Goal: Transaction & Acquisition: Purchase product/service

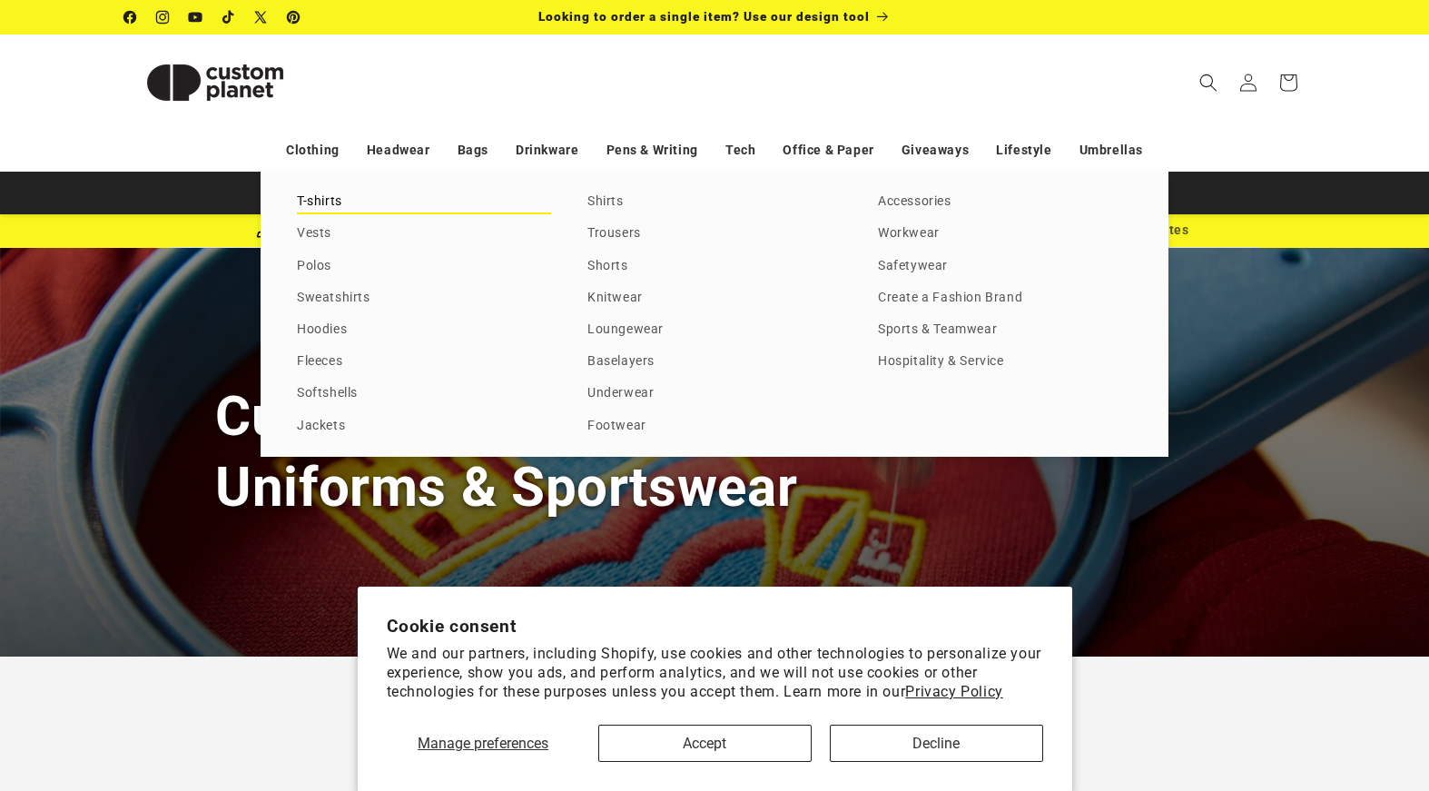
click at [314, 195] on link "T-shirts" at bounding box center [424, 202] width 254 height 25
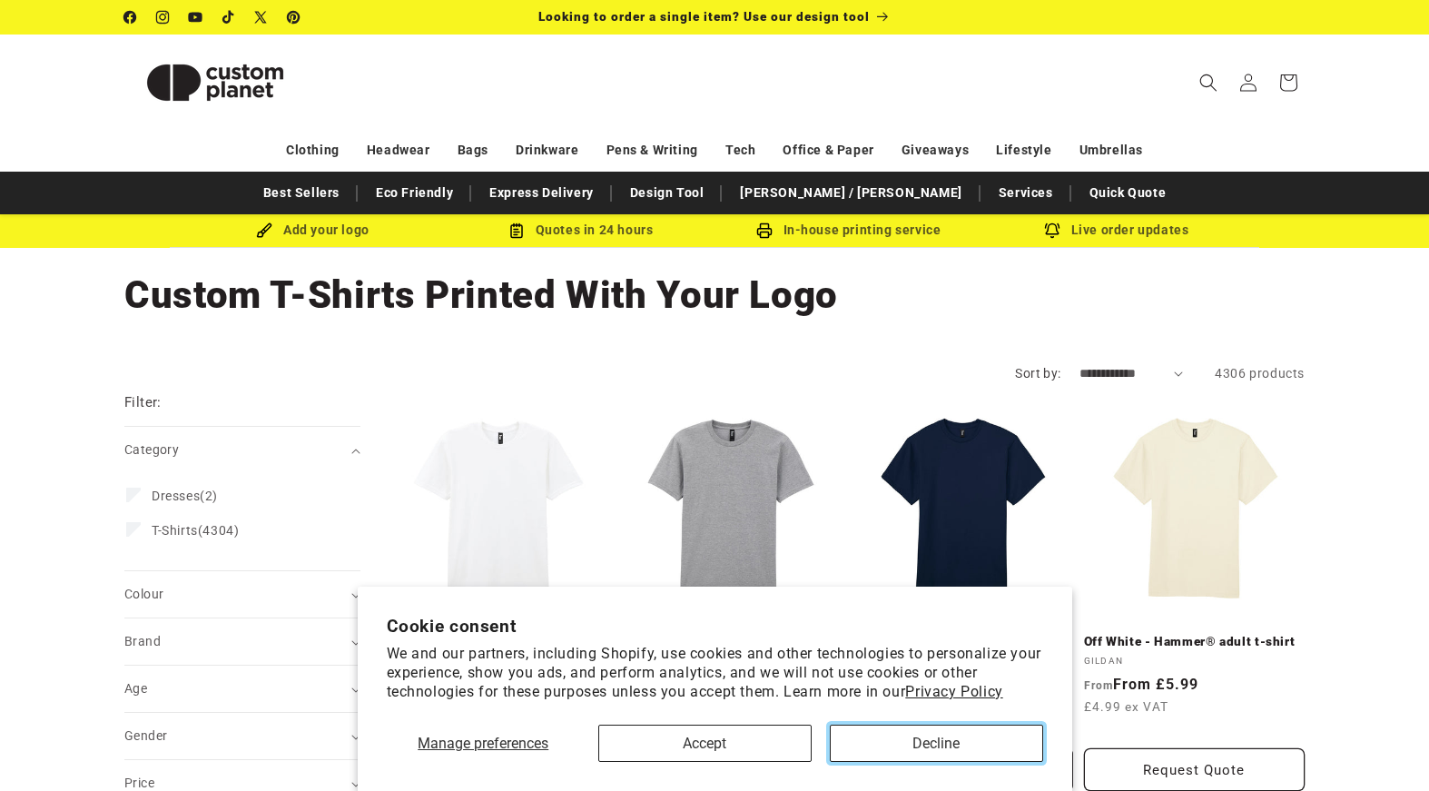
click at [926, 741] on button "Decline" at bounding box center [936, 743] width 213 height 37
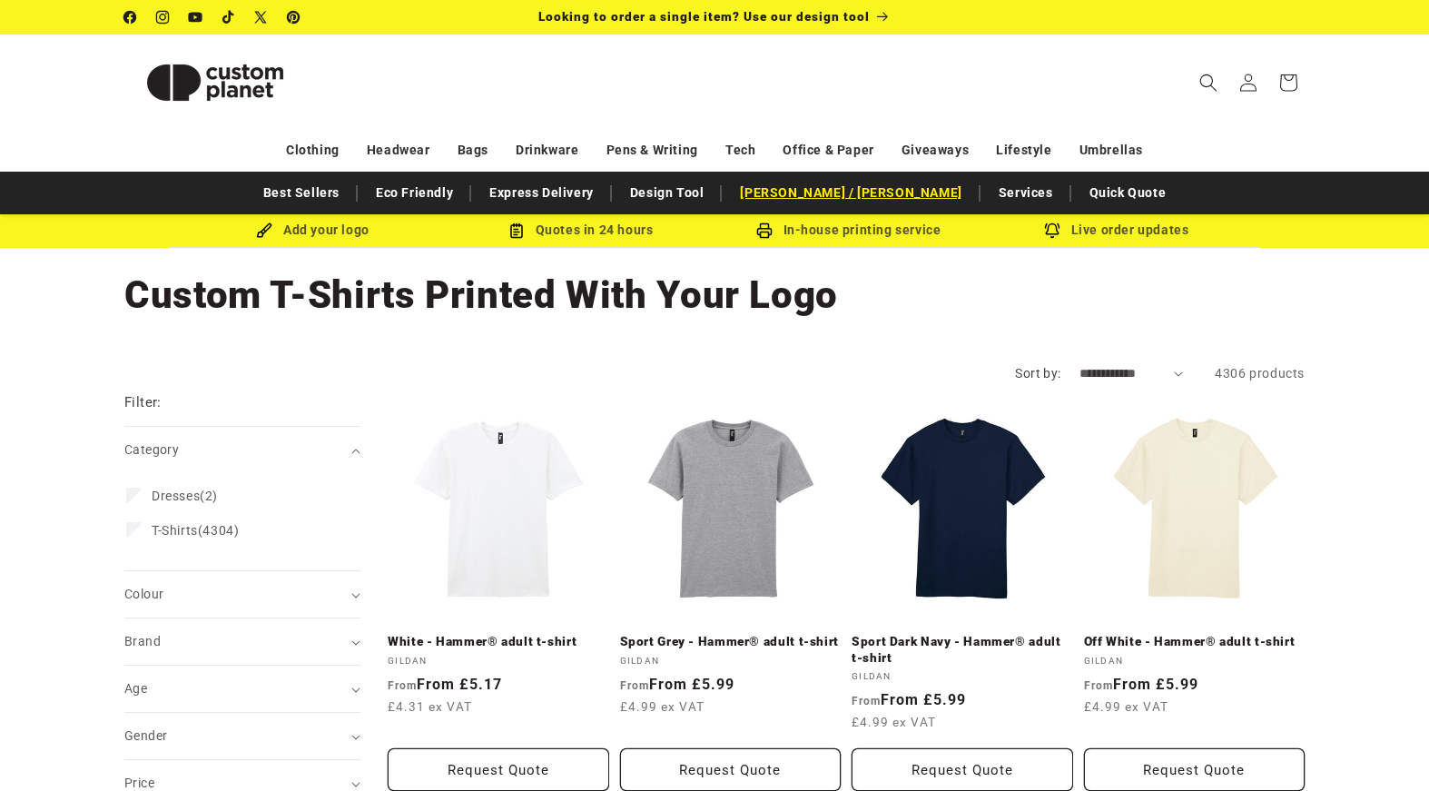
click at [824, 184] on link "[PERSON_NAME] / [PERSON_NAME]" at bounding box center [851, 193] width 240 height 32
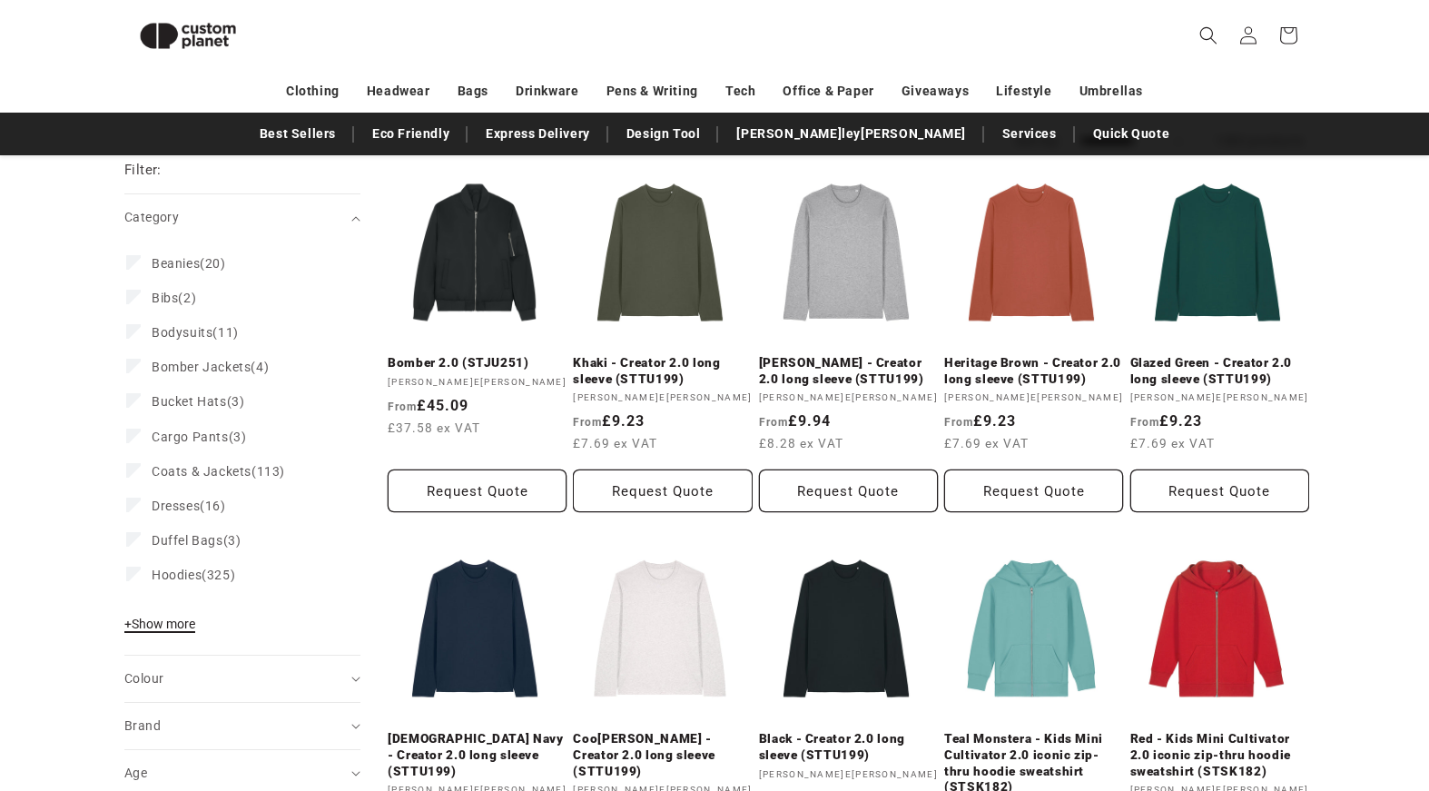
scroll to position [412, 0]
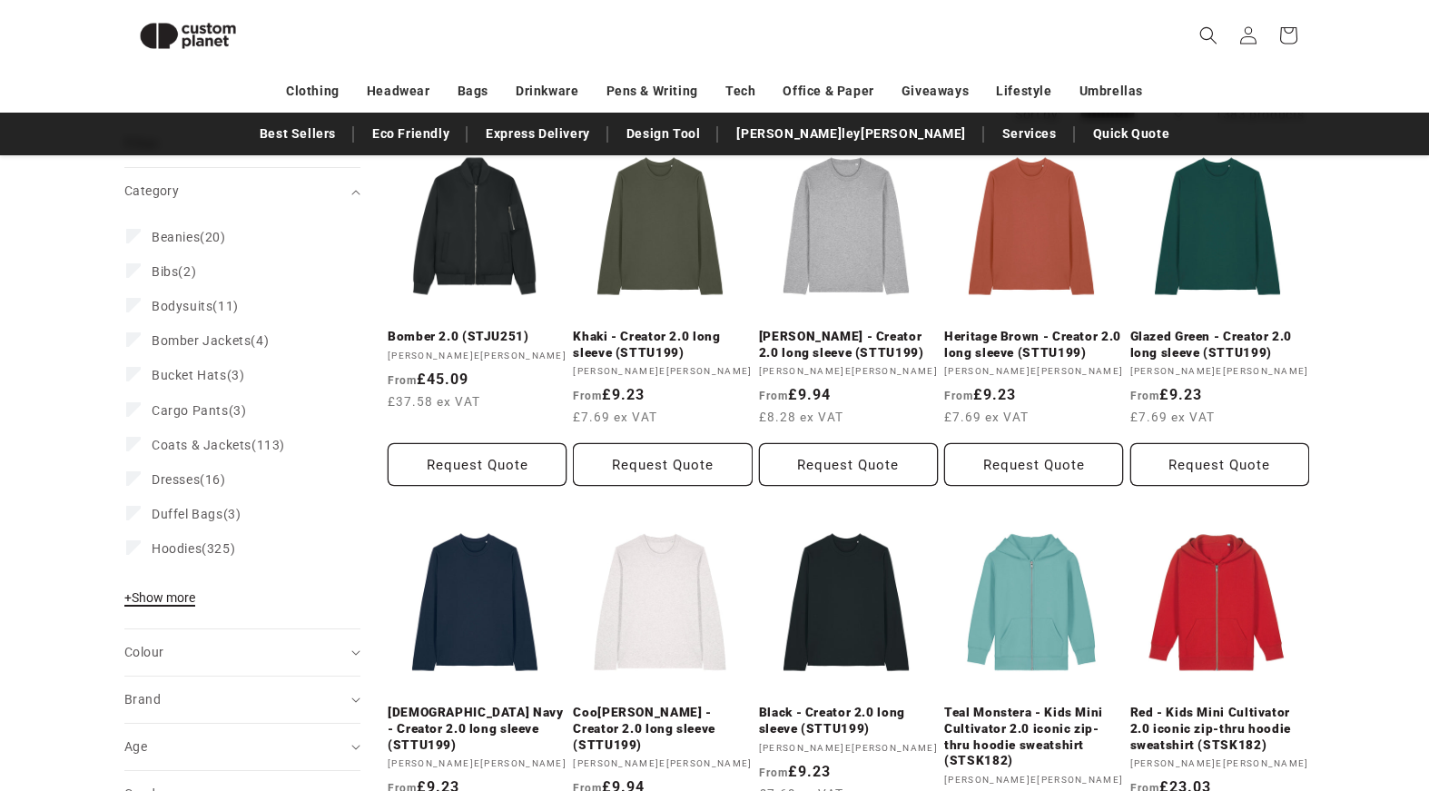
click at [167, 597] on span "+ Show more" at bounding box center [159, 597] width 71 height 15
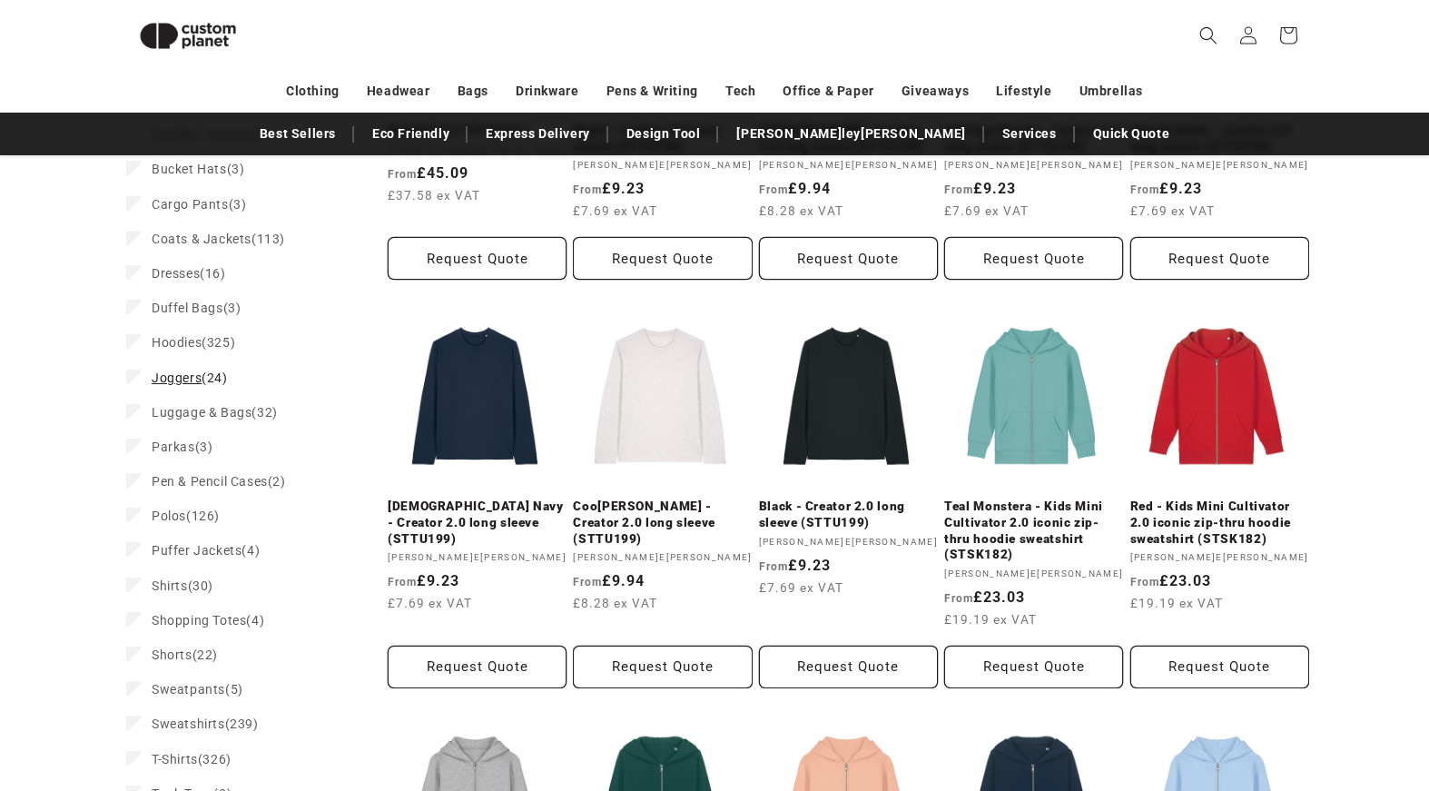
scroll to position [682, 0]
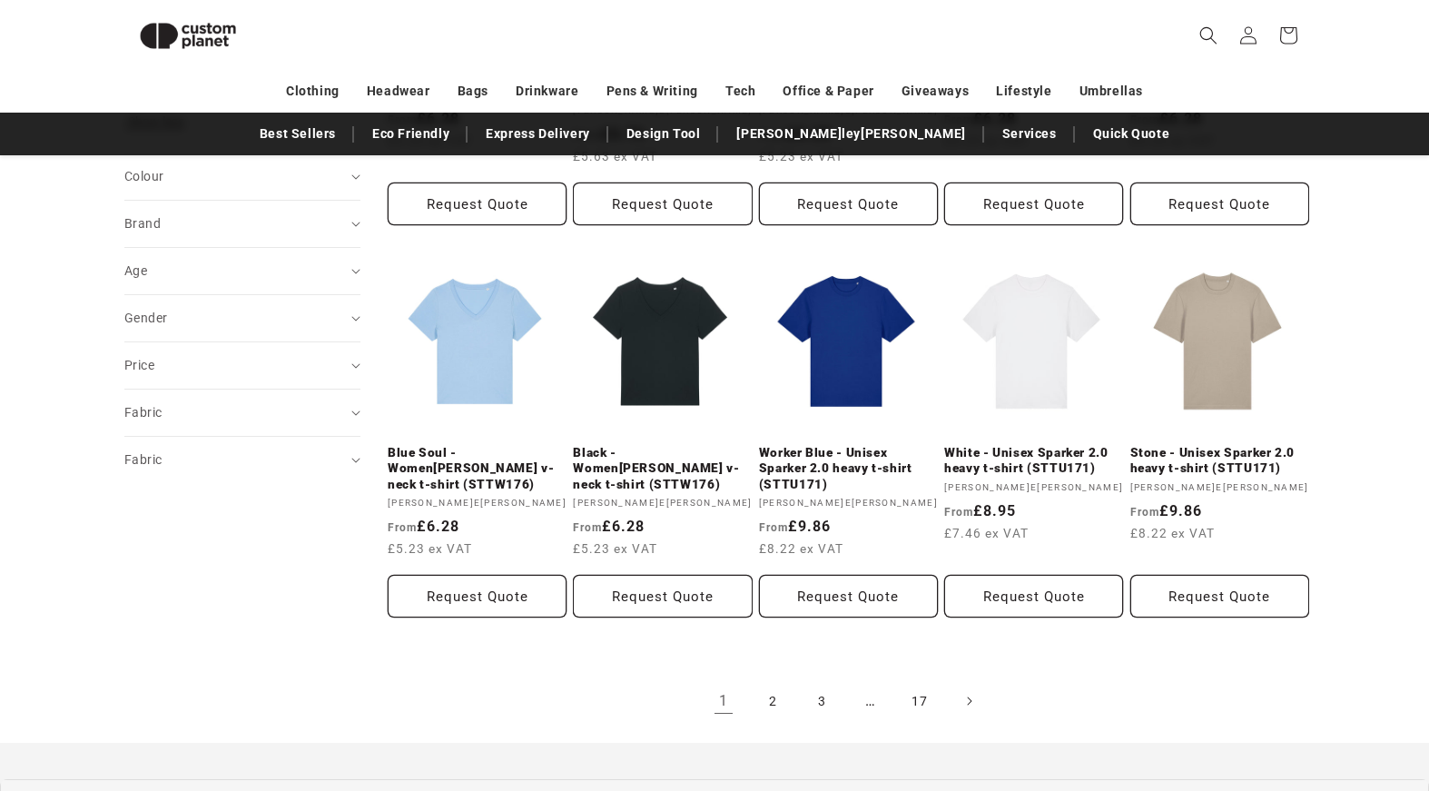
scroll to position [1491, 0]
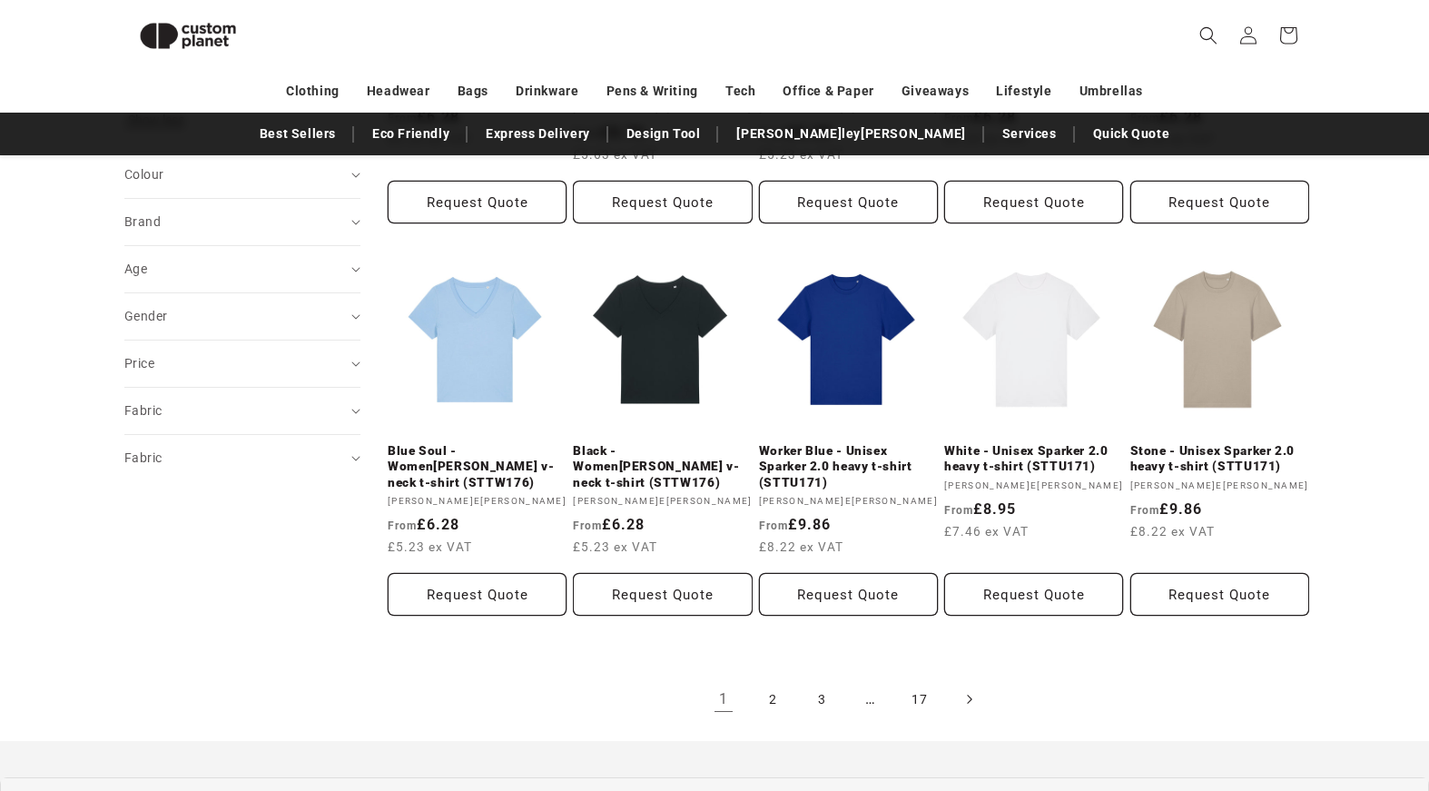
click at [967, 690] on icon "Next page" at bounding box center [969, 699] width 5 height 19
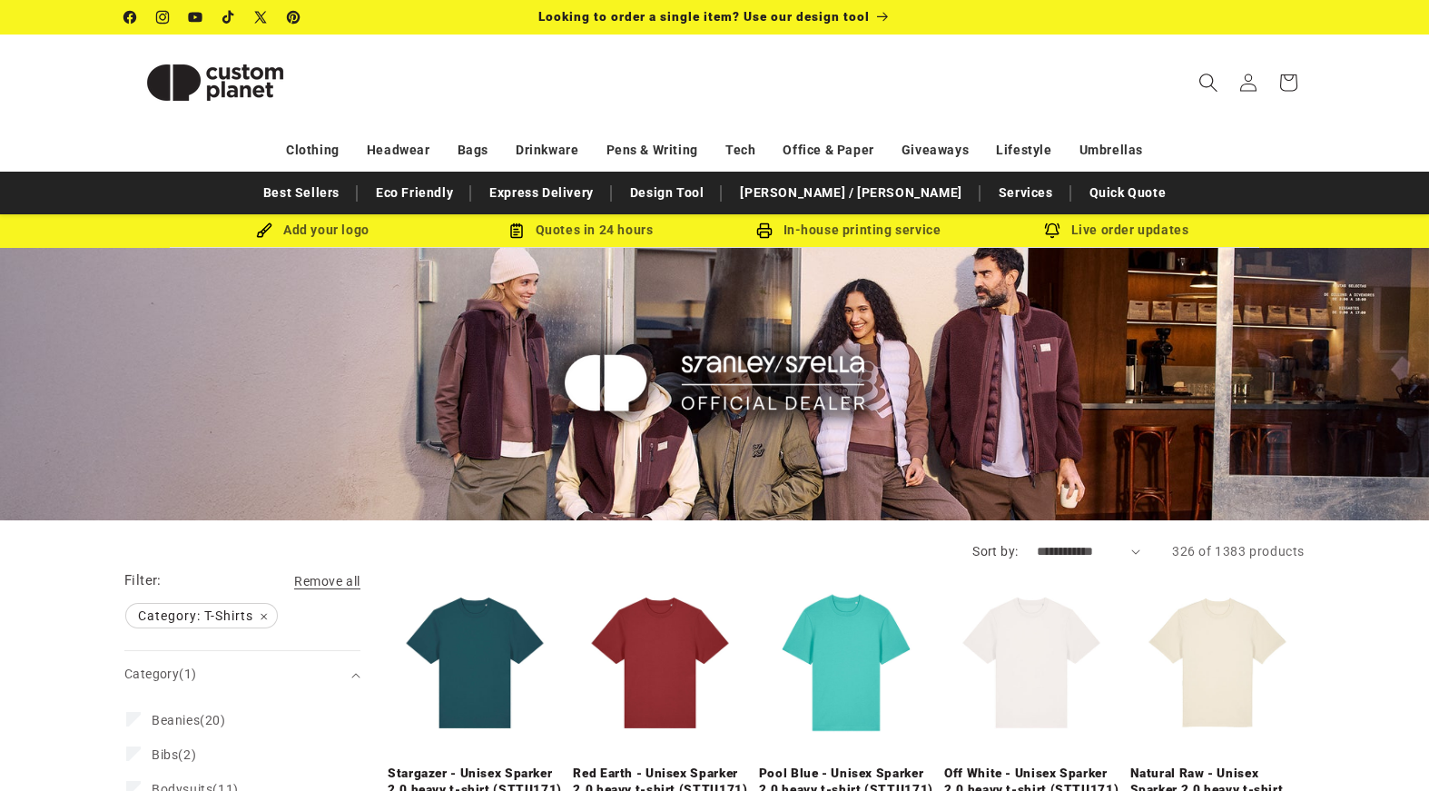
click at [1217, 79] on icon "Search" at bounding box center [1208, 82] width 19 height 19
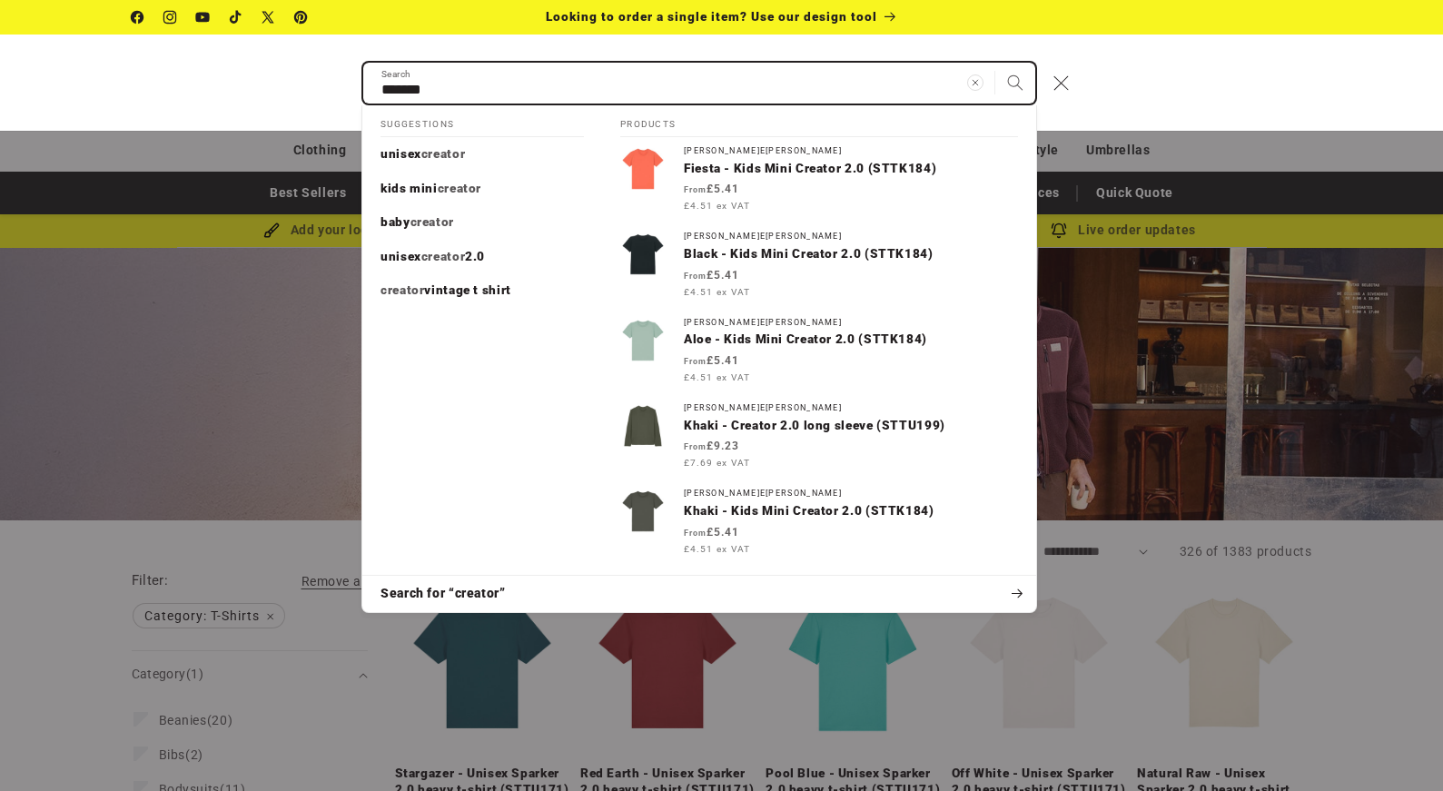
type input "*******"
click at [995, 63] on button "Search" at bounding box center [1015, 83] width 40 height 40
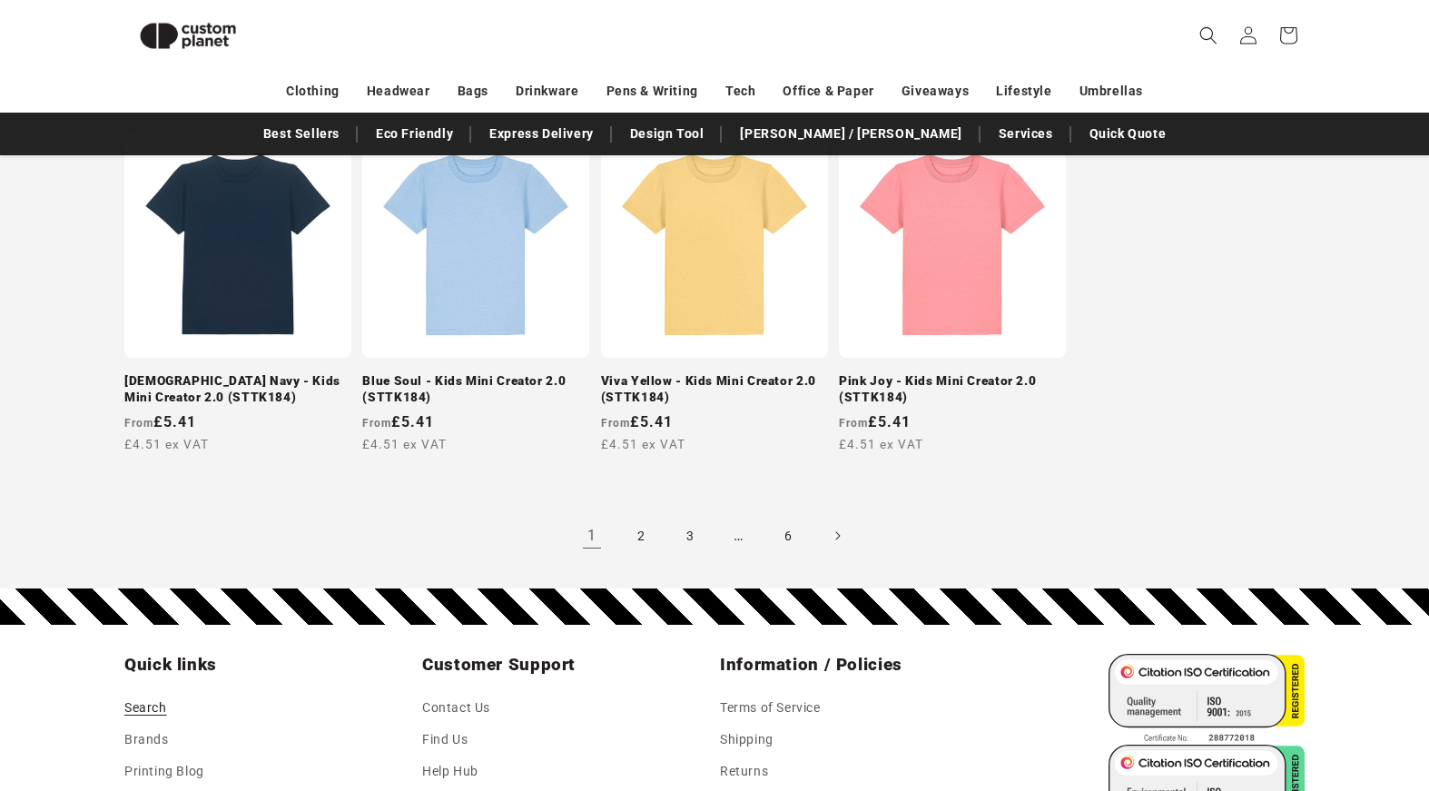
scroll to position [1758, 0]
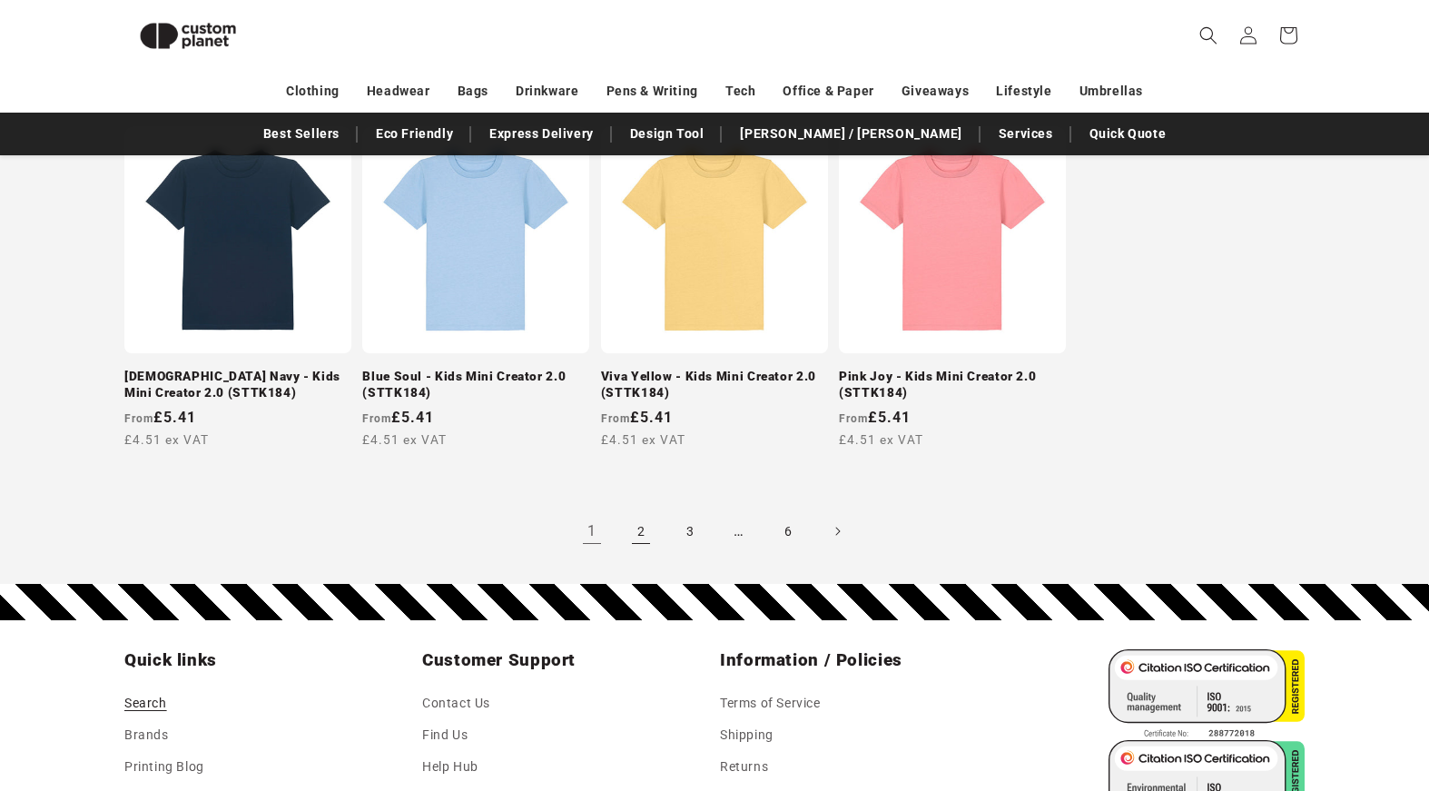
click at [651, 534] on link "2" at bounding box center [641, 531] width 40 height 40
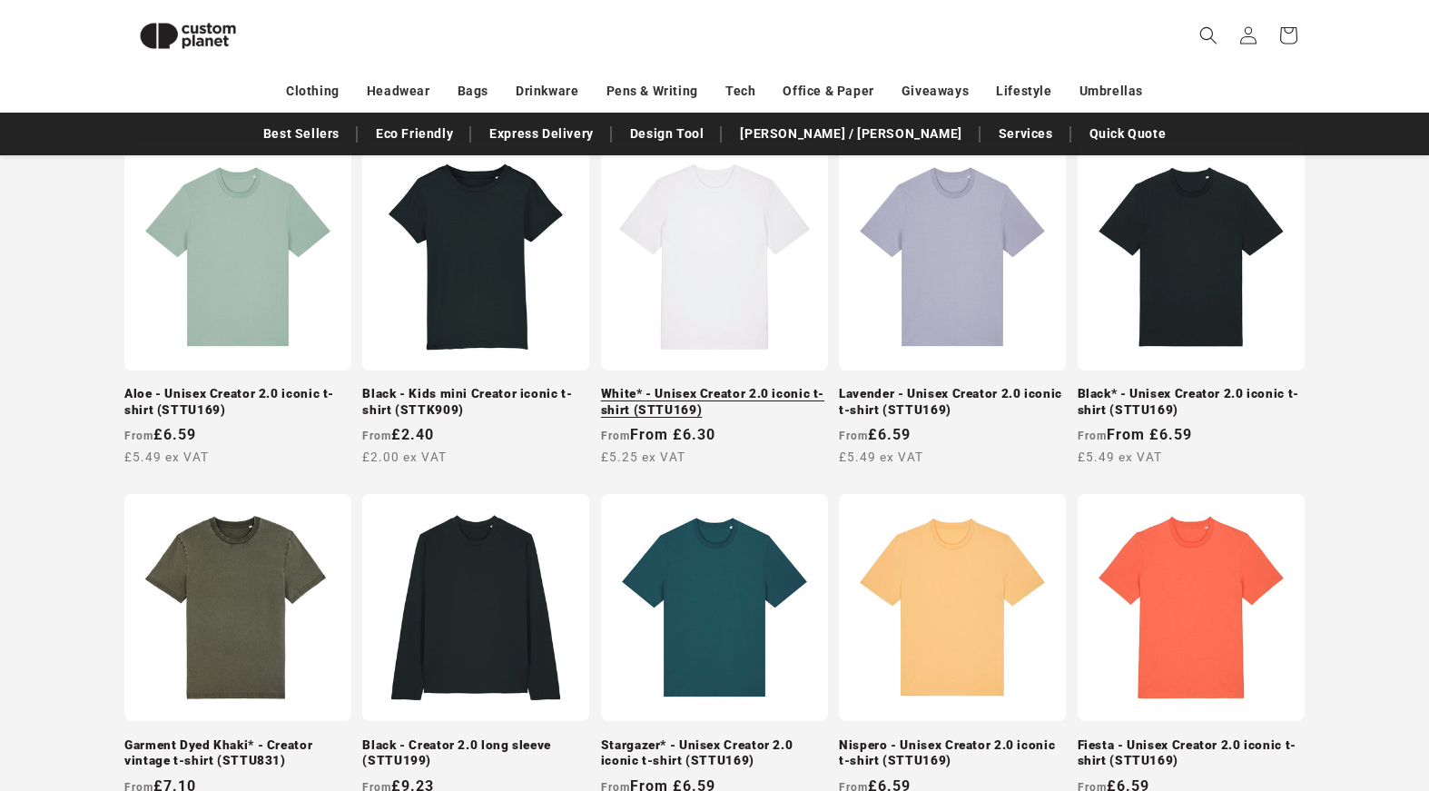
scroll to position [1056, 0]
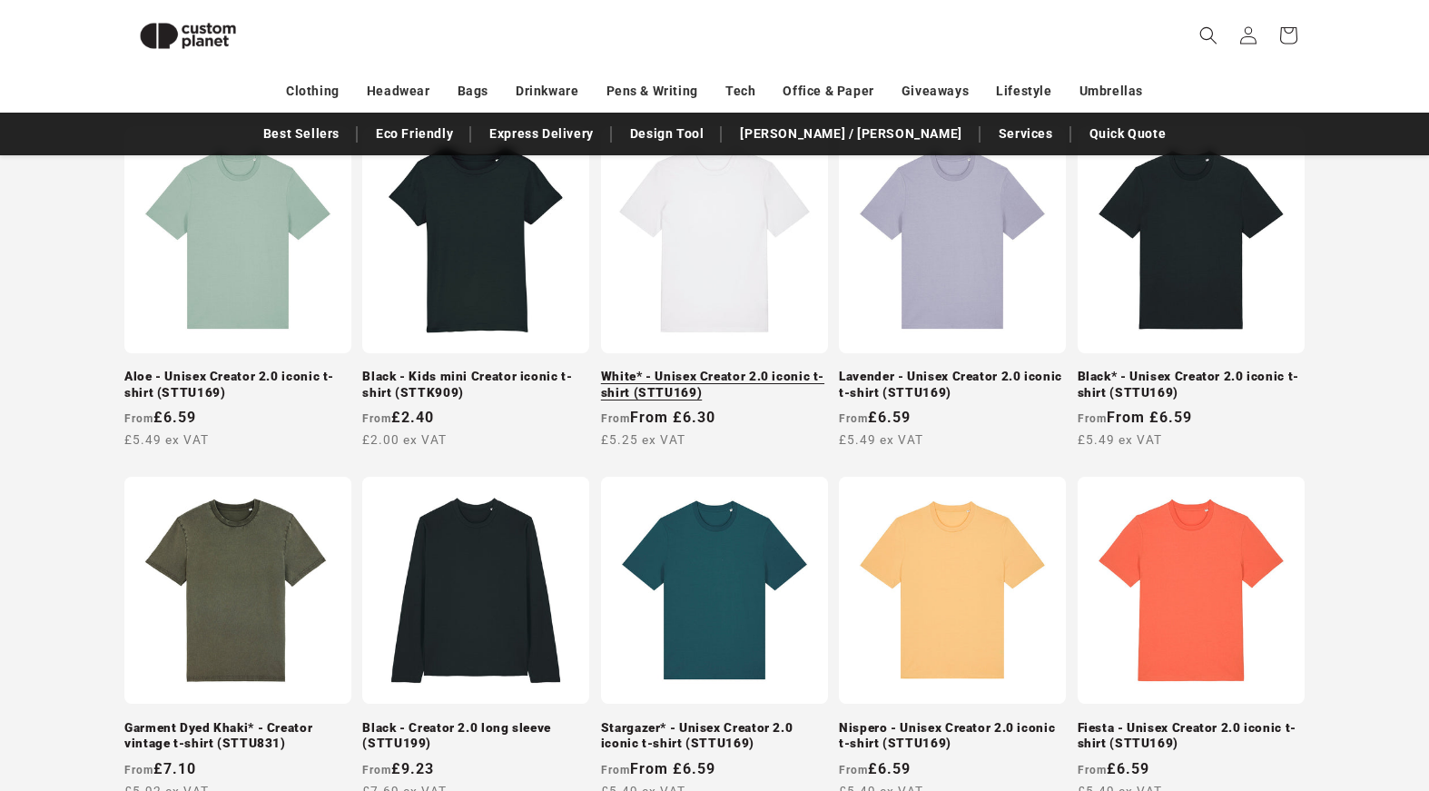
click at [708, 369] on link "White* - Unisex Creator 2.0 iconic t-shirt (STTU169)" at bounding box center [714, 385] width 227 height 32
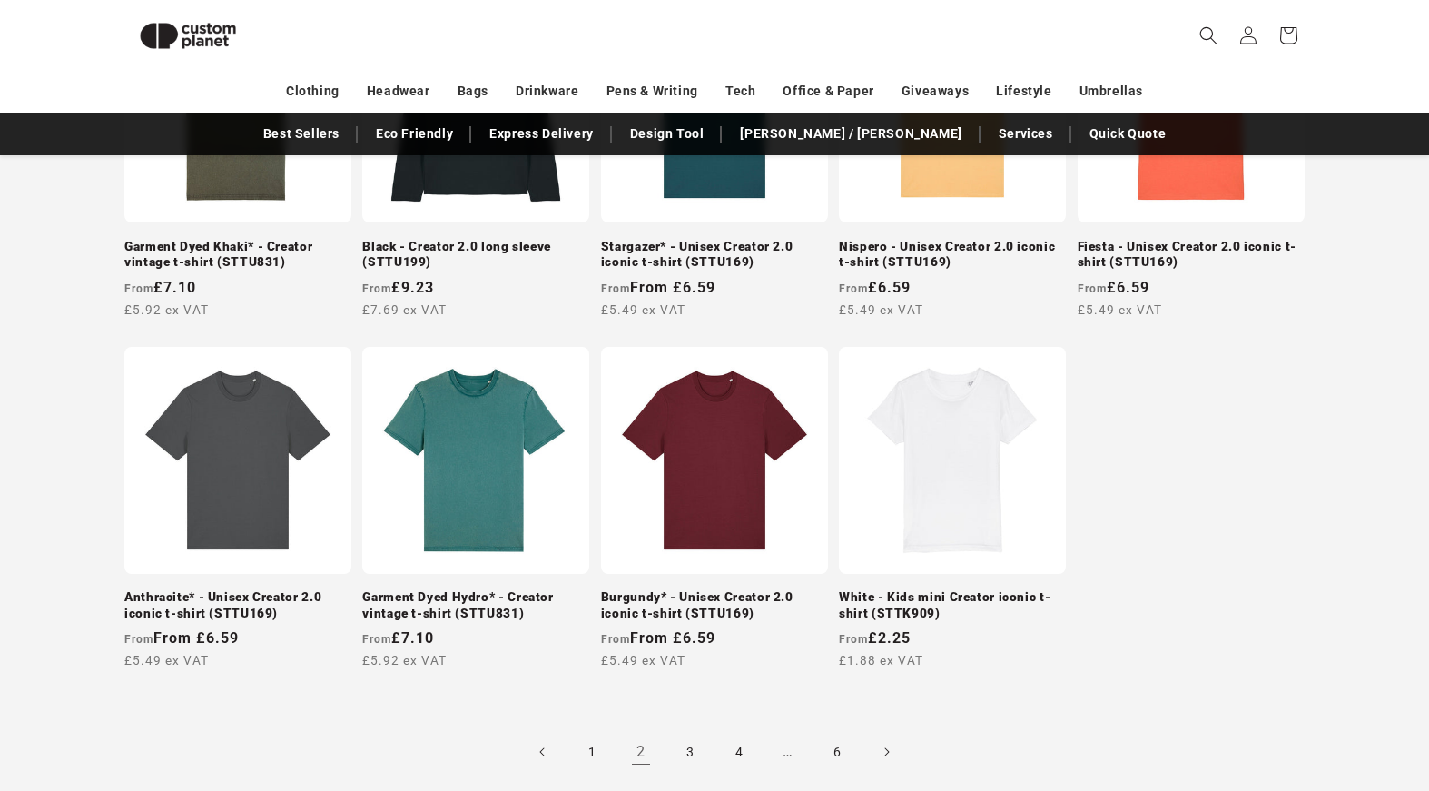
scroll to position [1599, 0]
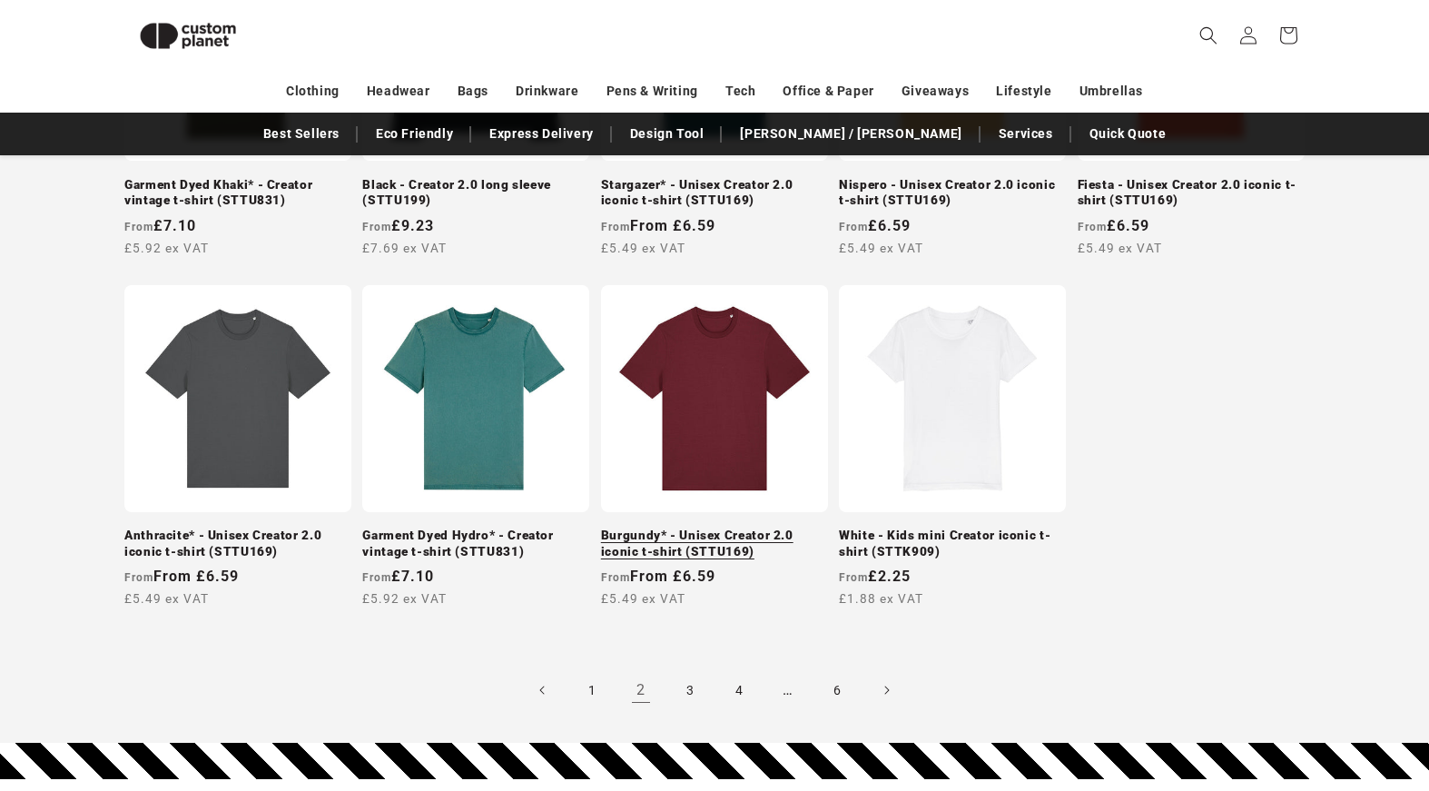
click at [734, 528] on link "Burgundy* - Unisex Creator 2.0 iconic t-shirt (STTU169)" at bounding box center [714, 544] width 227 height 32
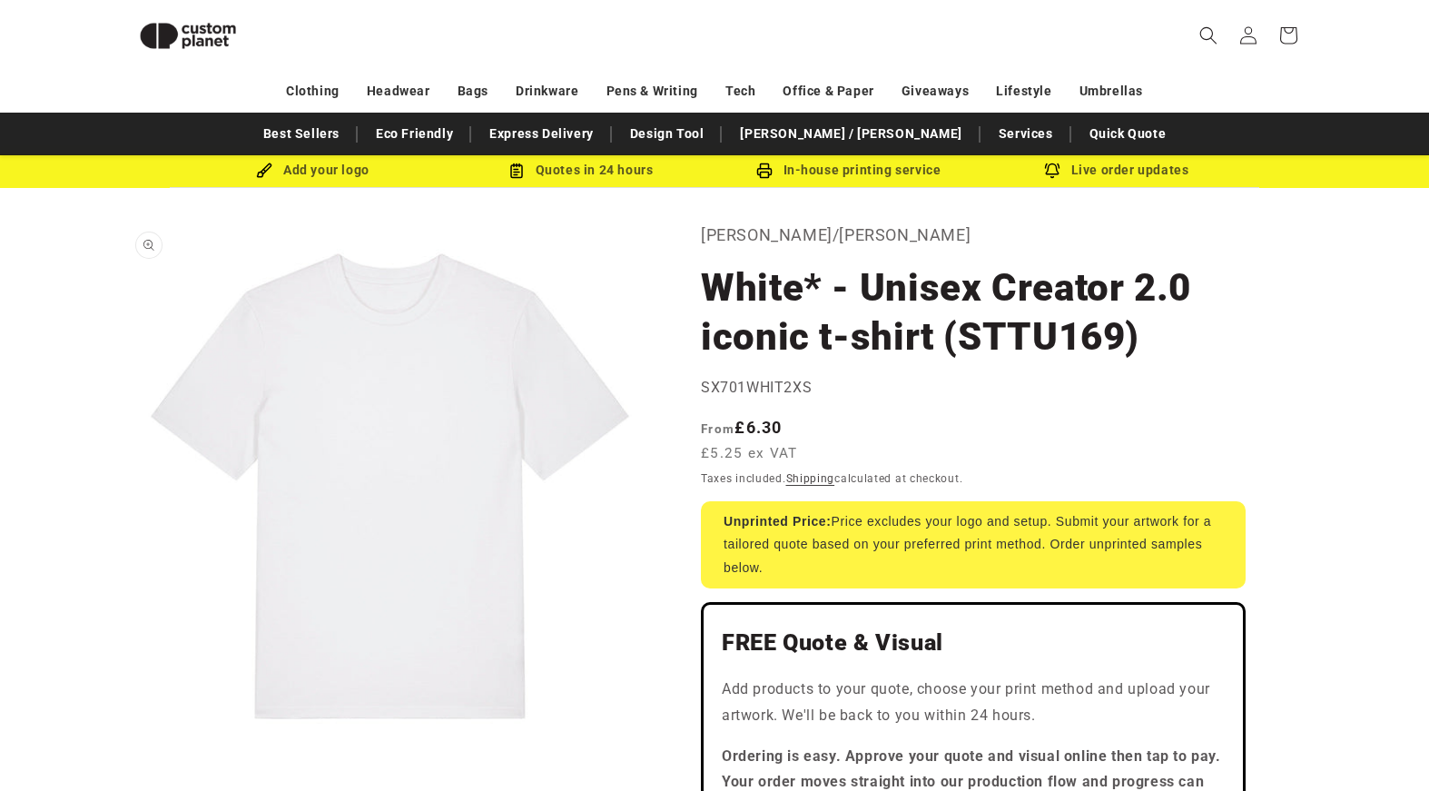
scroll to position [17, 0]
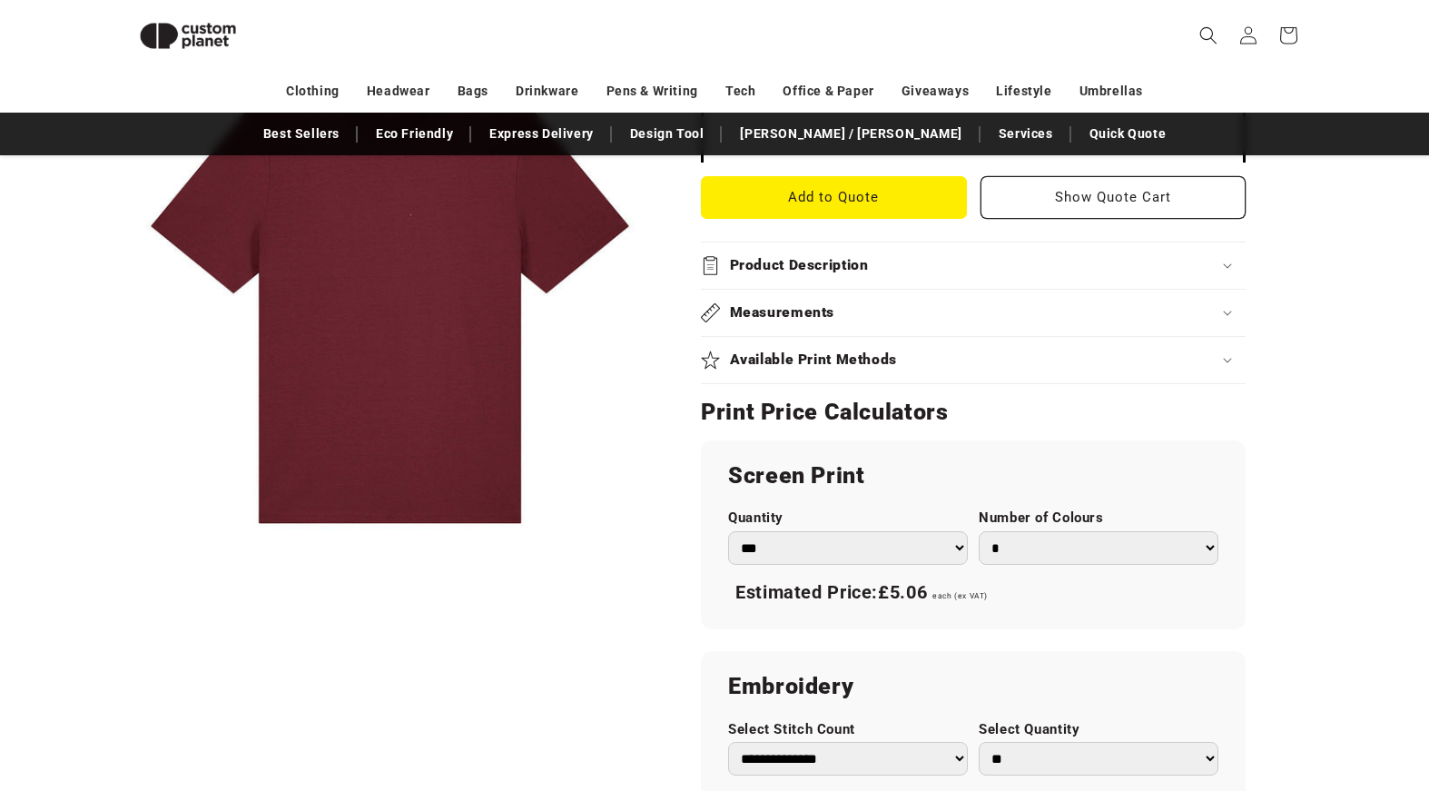
scroll to position [851, 0]
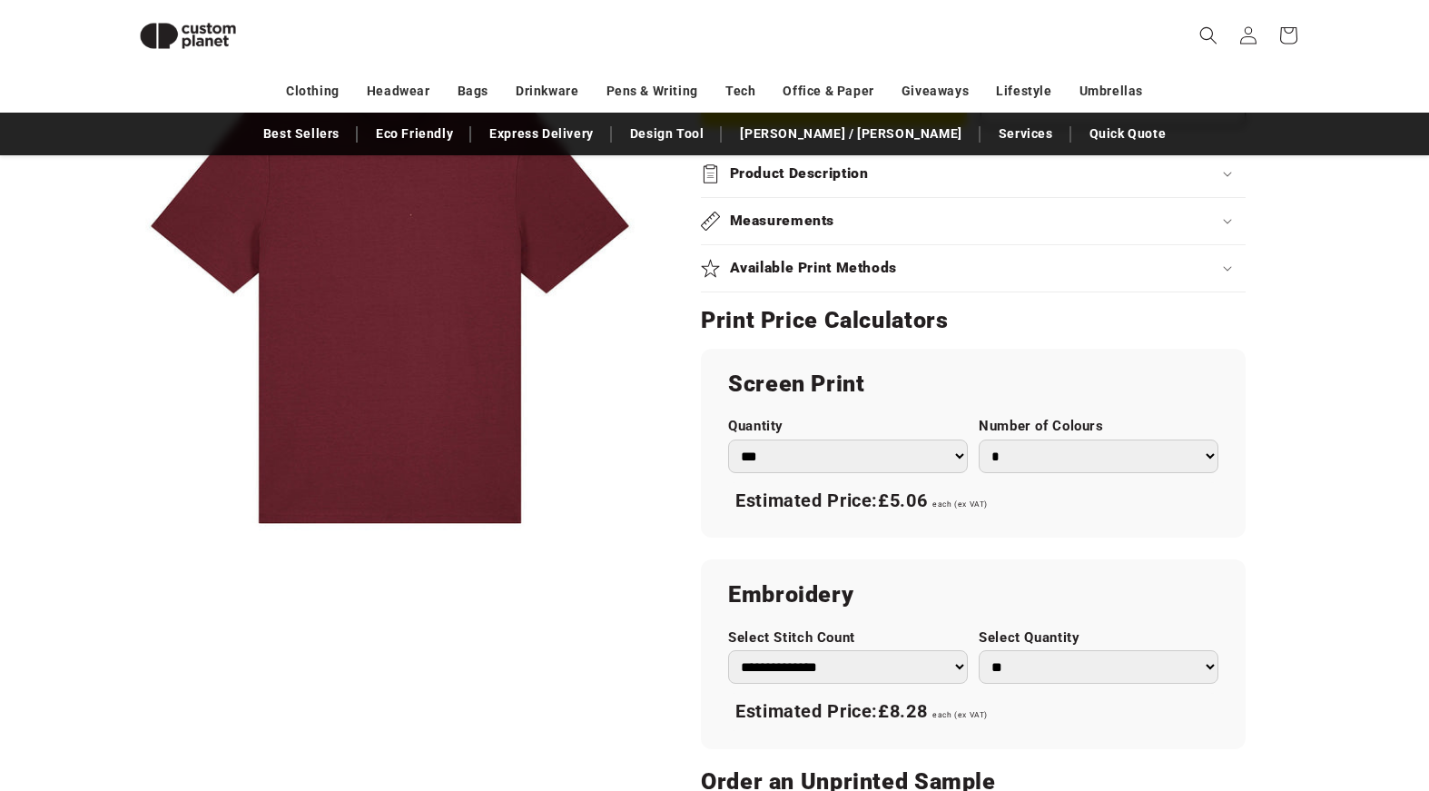
click at [926, 453] on select "*** *** *** **** **** **** ***** *****" at bounding box center [848, 457] width 240 height 34
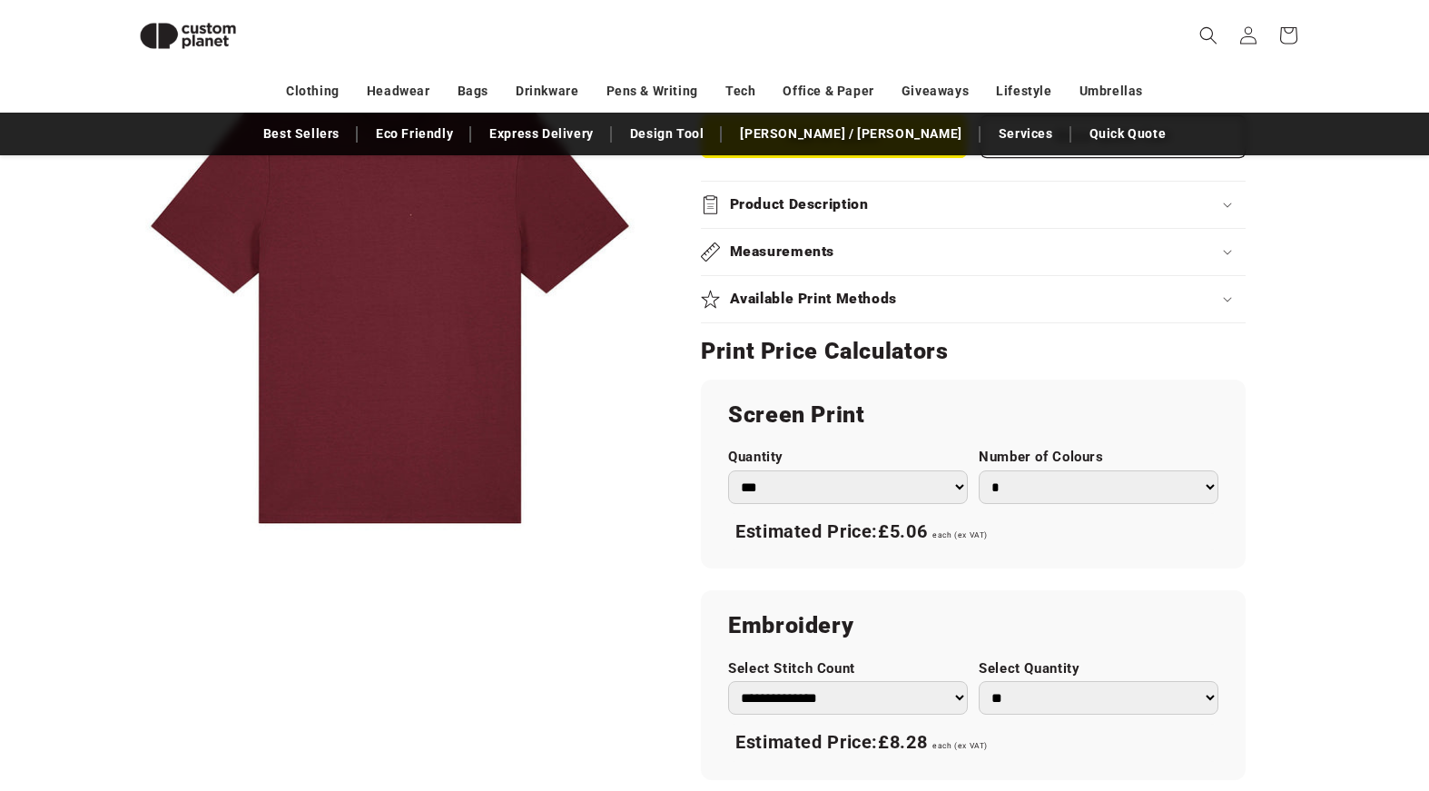
scroll to position [824, 0]
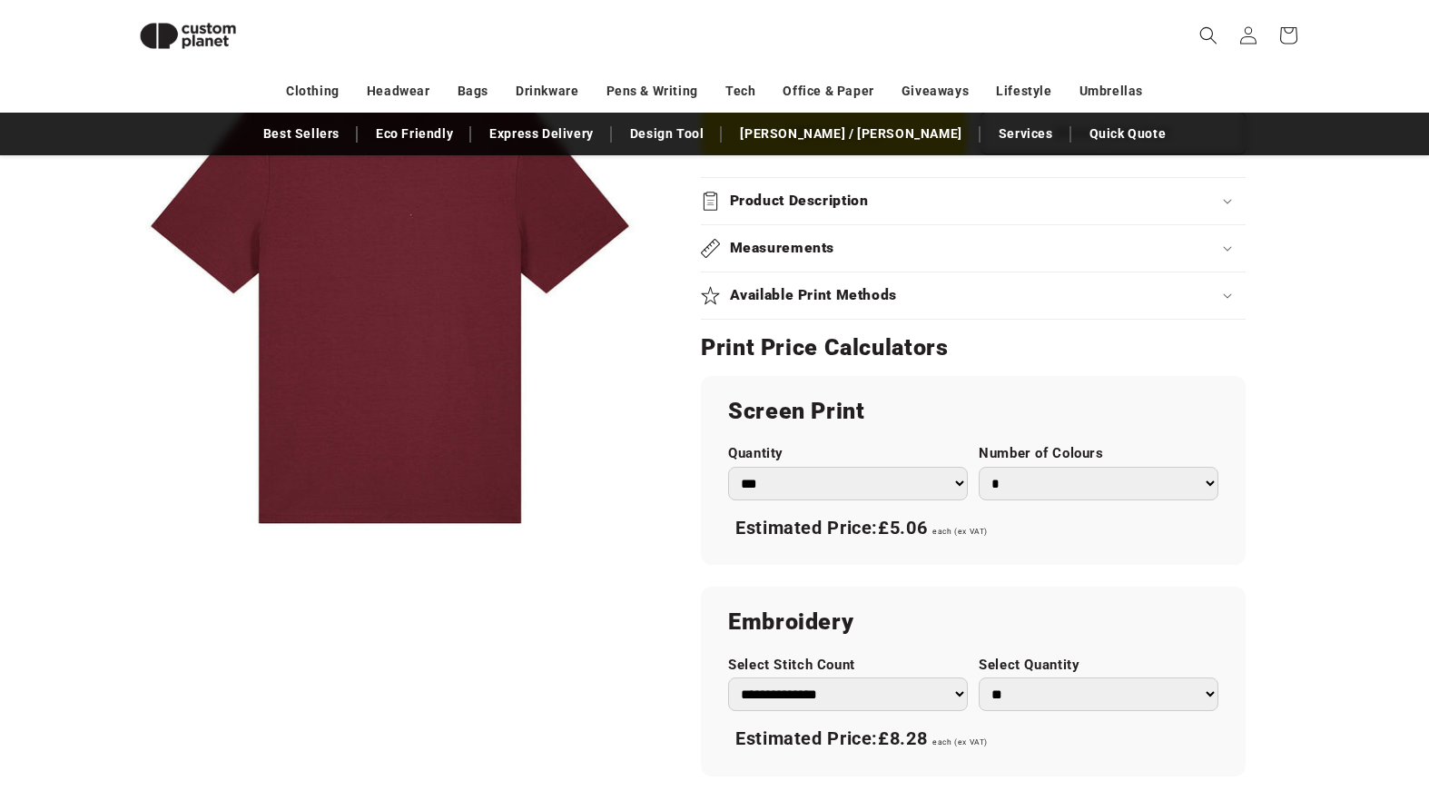
click at [1032, 478] on select "* * * * * * *" at bounding box center [1099, 484] width 240 height 34
click at [1033, 432] on div "Screen Print Quantity *** *** *** **** **** **** ***** ***** Number of Colours …" at bounding box center [973, 470] width 545 height 189
click at [924, 492] on select "*** *** *** **** **** **** ***** *****" at bounding box center [848, 484] width 240 height 34
select select "**"
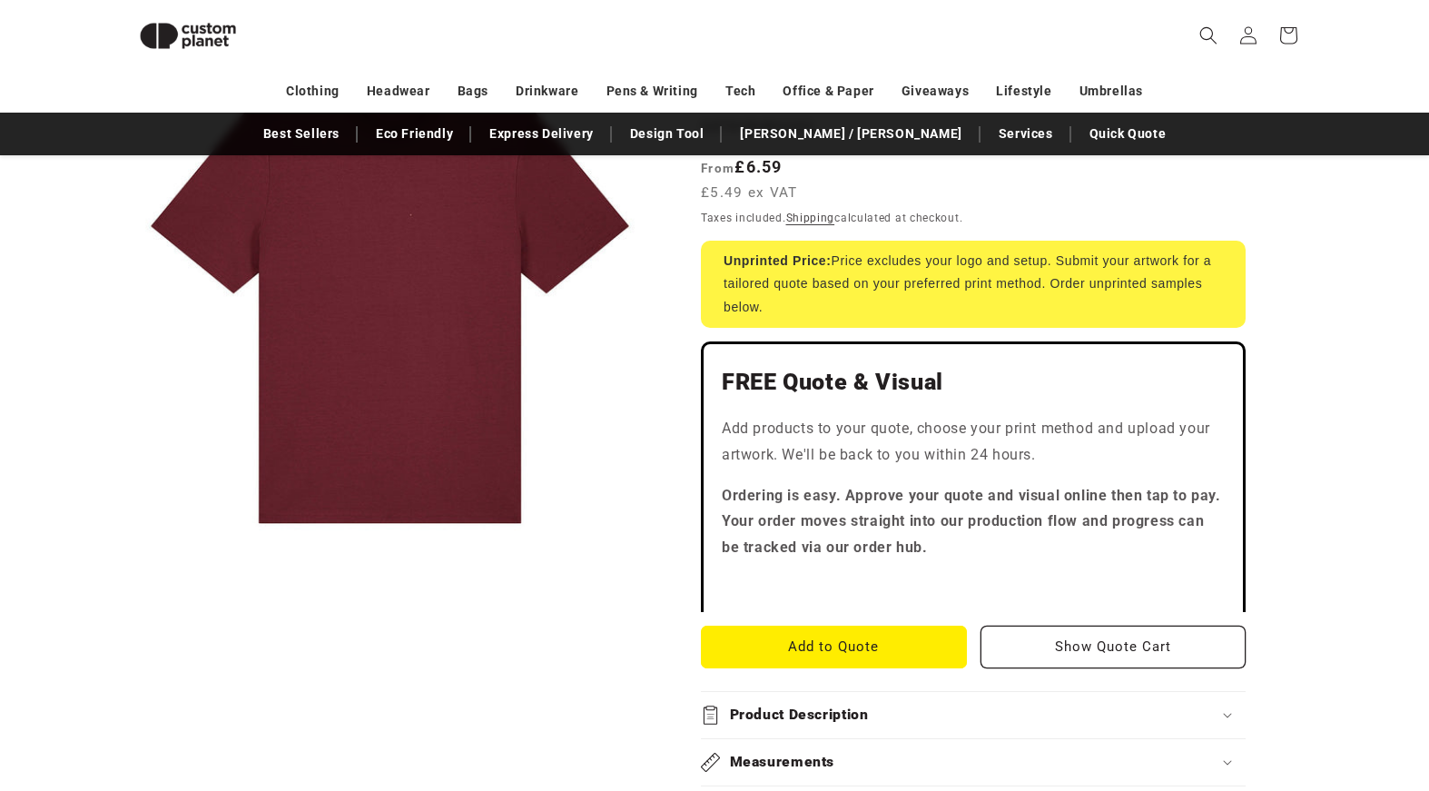
scroll to position [370, 0]
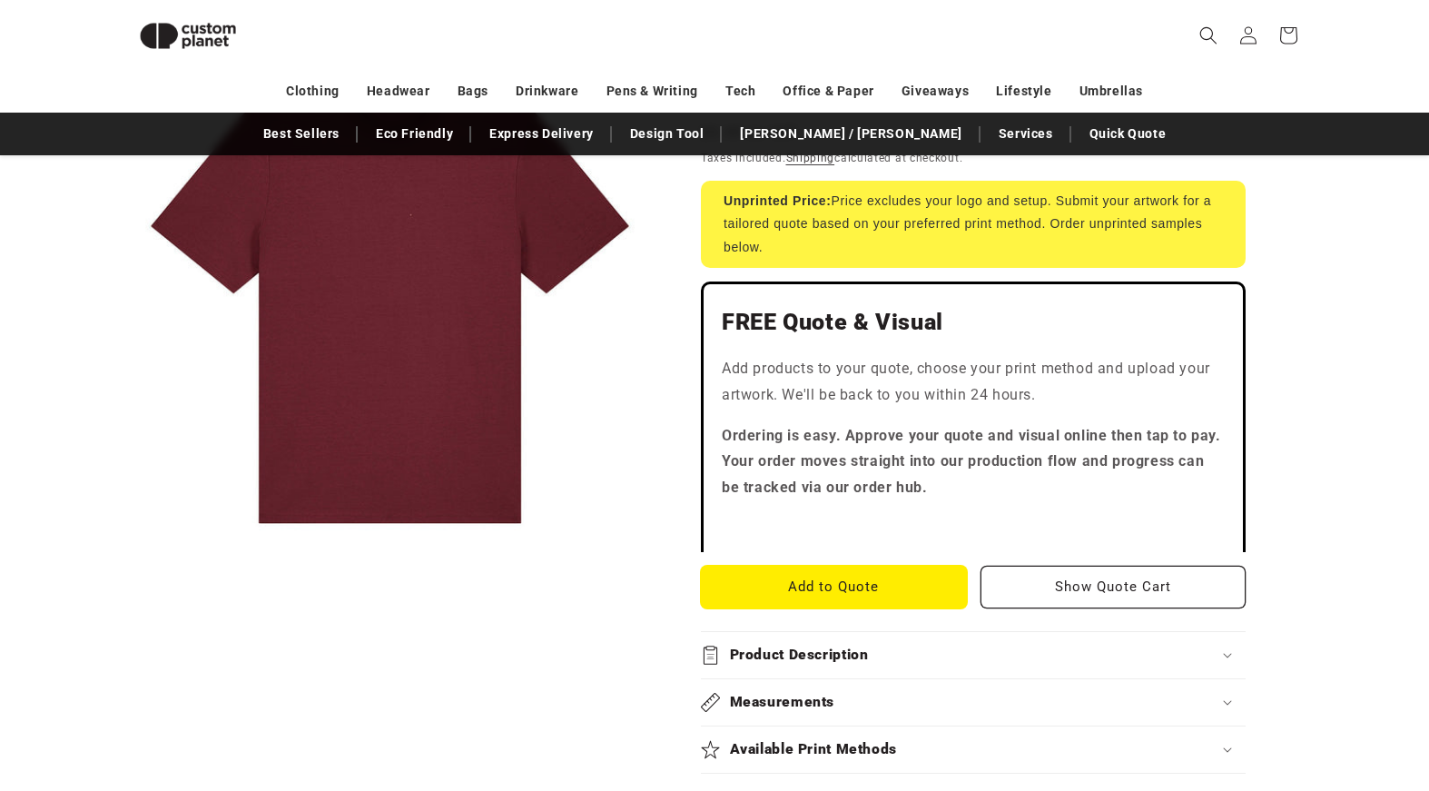
click at [850, 594] on button "Add to Quote" at bounding box center [834, 587] width 266 height 43
click at [913, 580] on button "Add to Quote" at bounding box center [834, 587] width 266 height 43
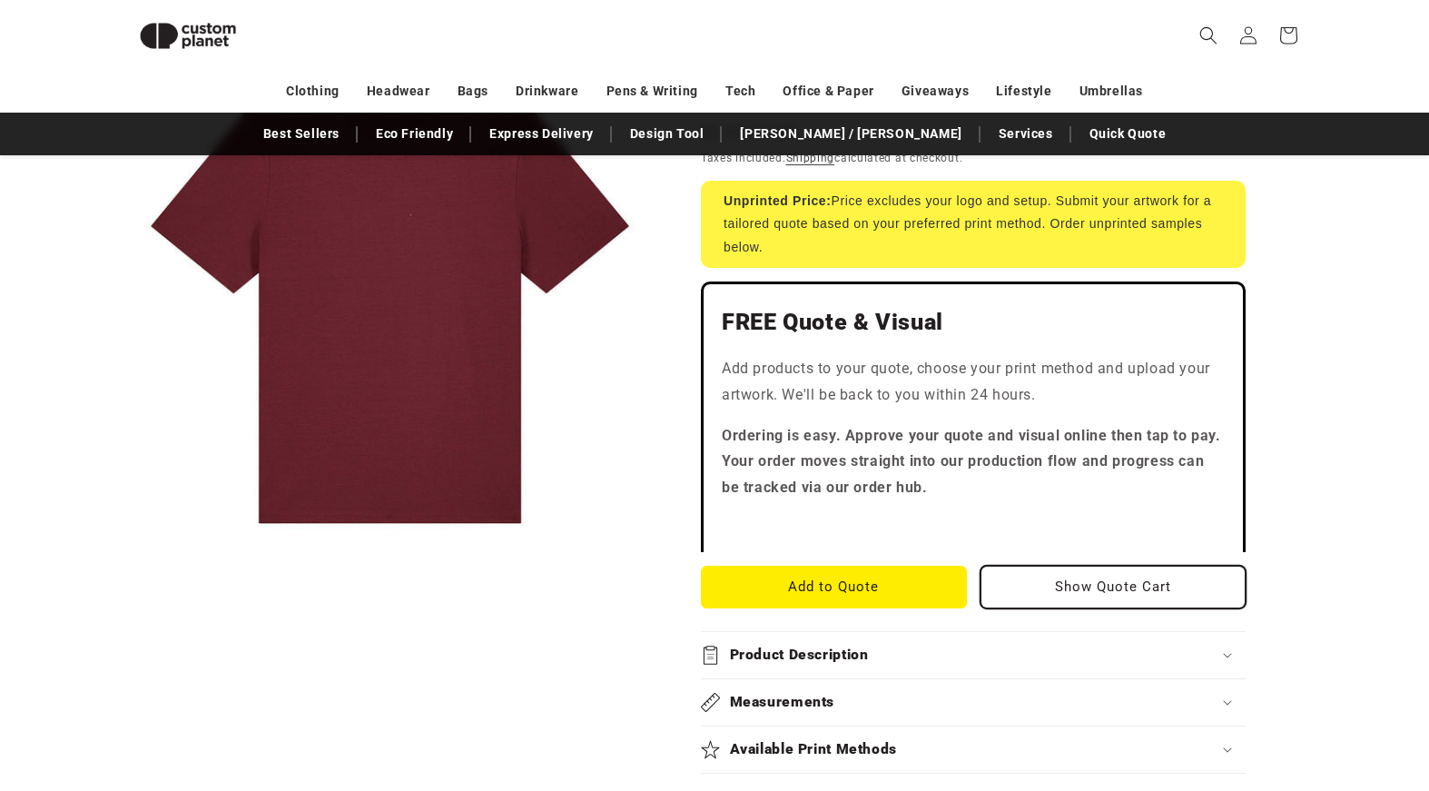
click at [1065, 588] on button "Show Quote Cart" at bounding box center [1114, 587] width 266 height 43
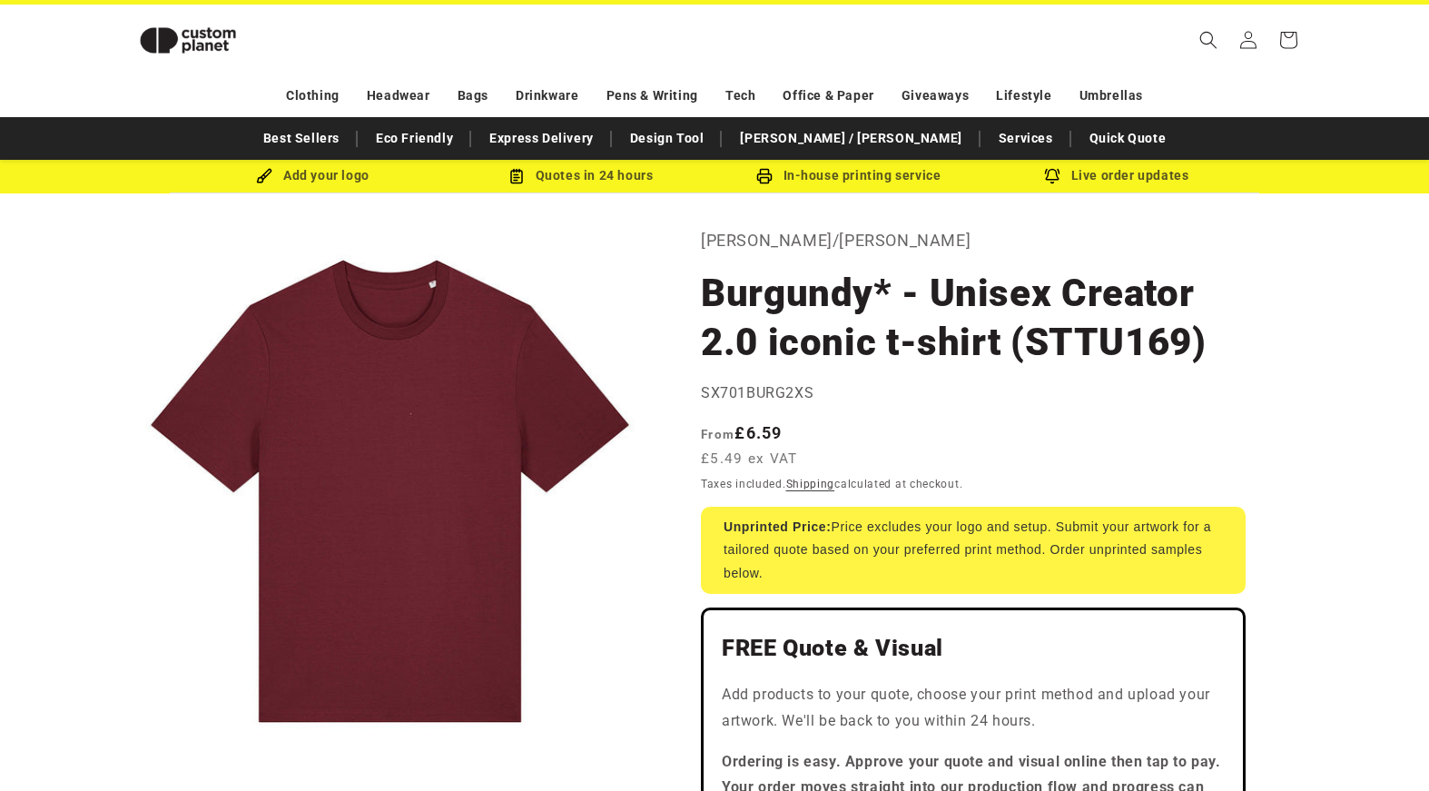
scroll to position [0, 0]
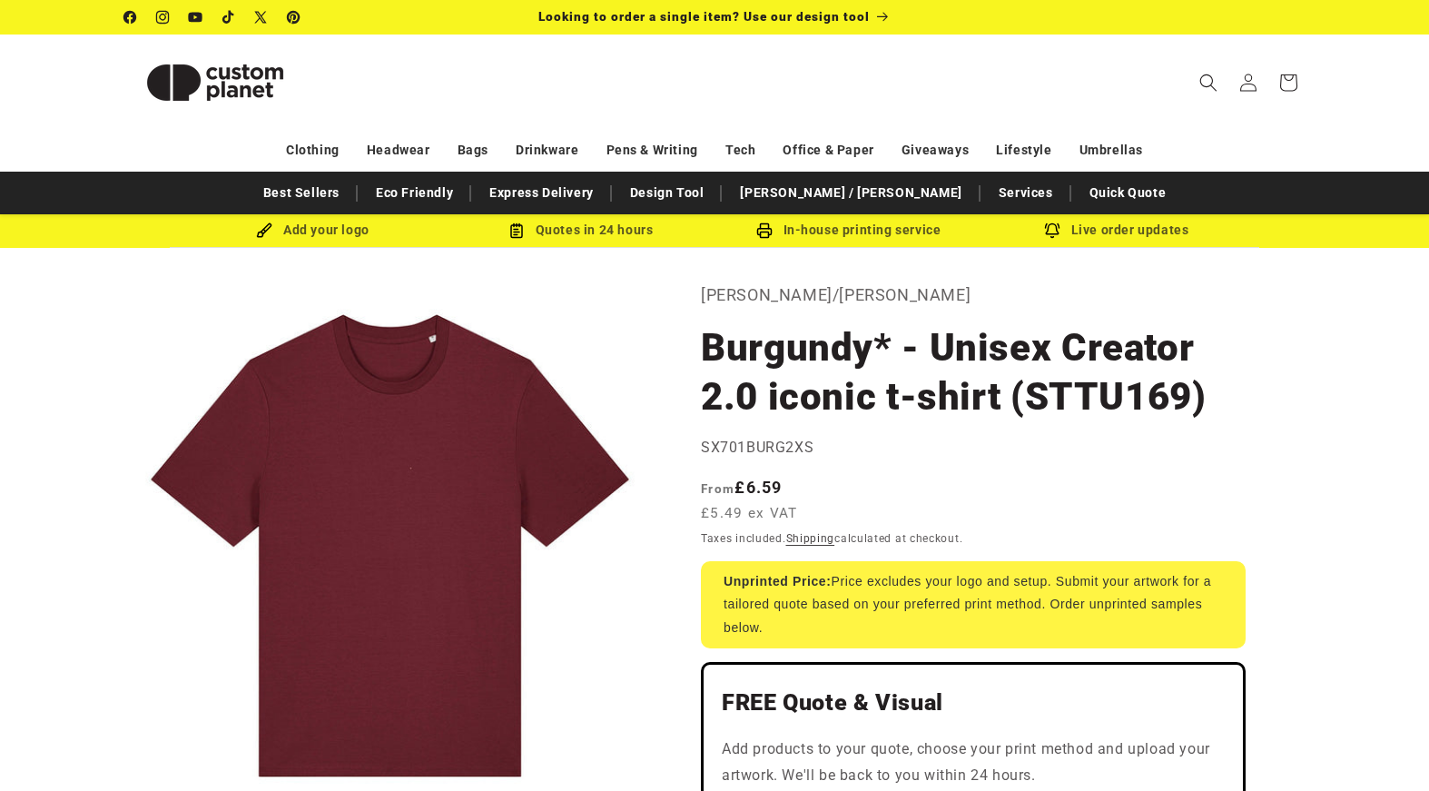
click at [331, 232] on div "Add your logo" at bounding box center [313, 230] width 268 height 23
click at [262, 235] on img at bounding box center [264, 230] width 16 height 16
click at [325, 231] on div "Add your logo" at bounding box center [313, 230] width 268 height 23
click at [361, 231] on div "Add your logo" at bounding box center [313, 230] width 268 height 23
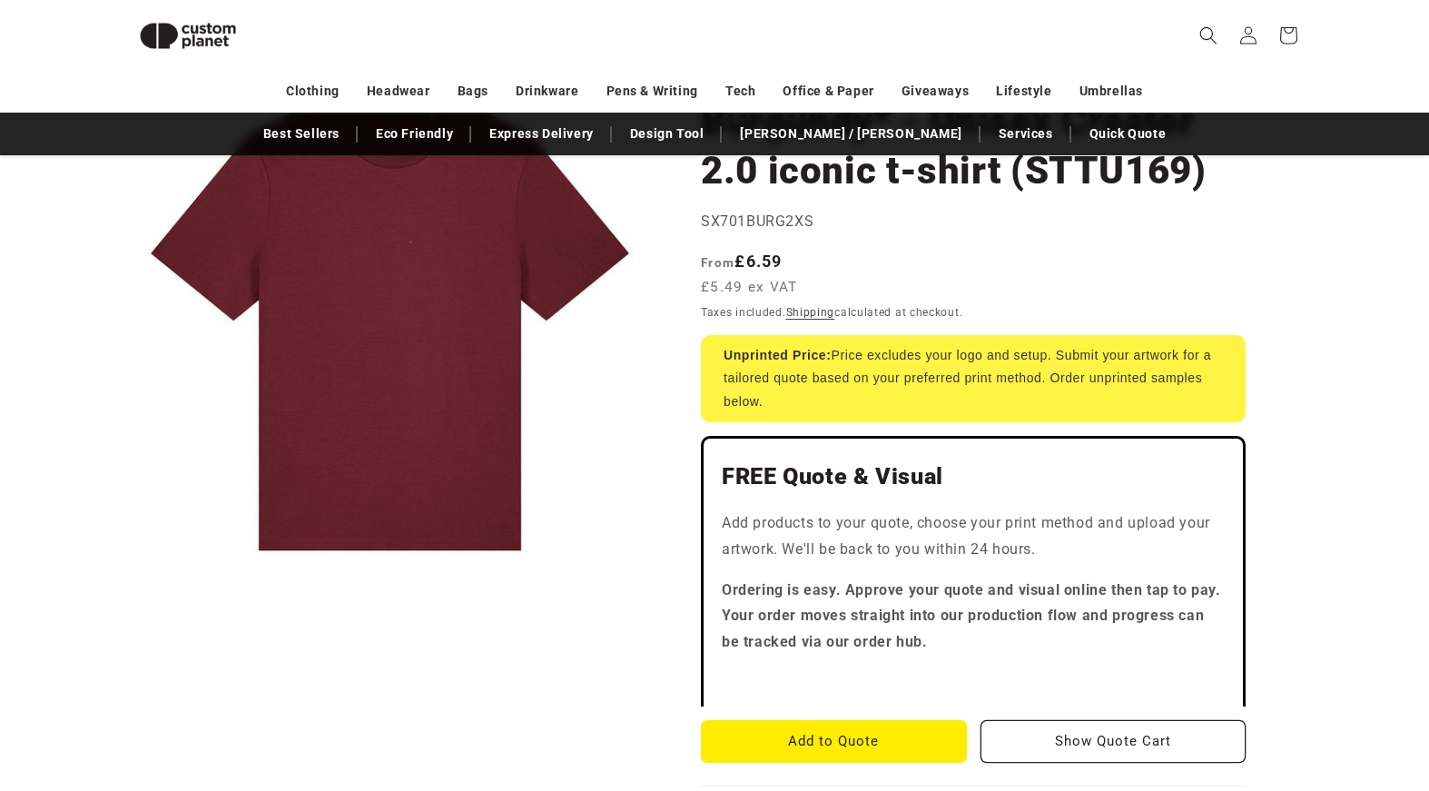
scroll to position [200, 0]
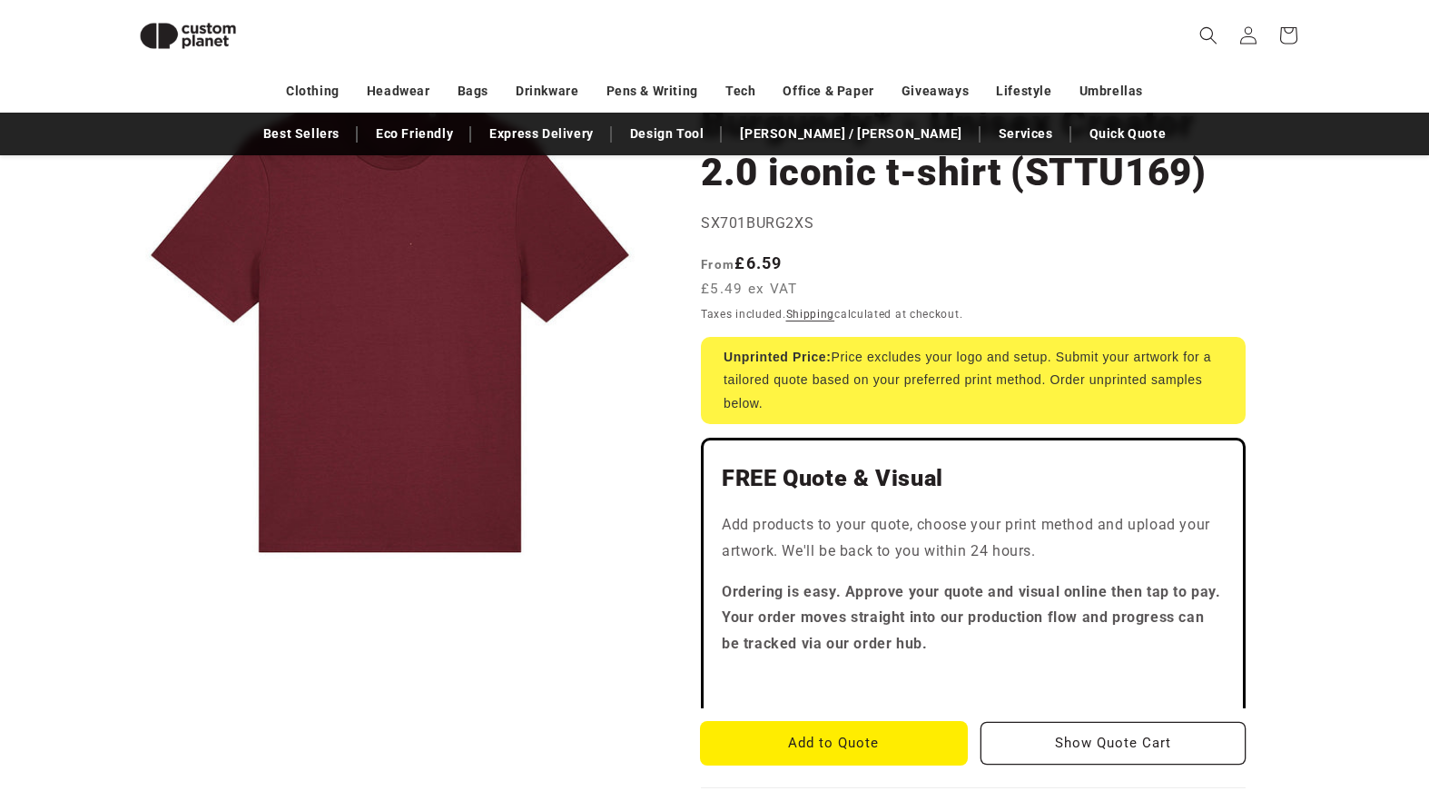
click at [828, 737] on button "Add to Quote" at bounding box center [834, 743] width 266 height 43
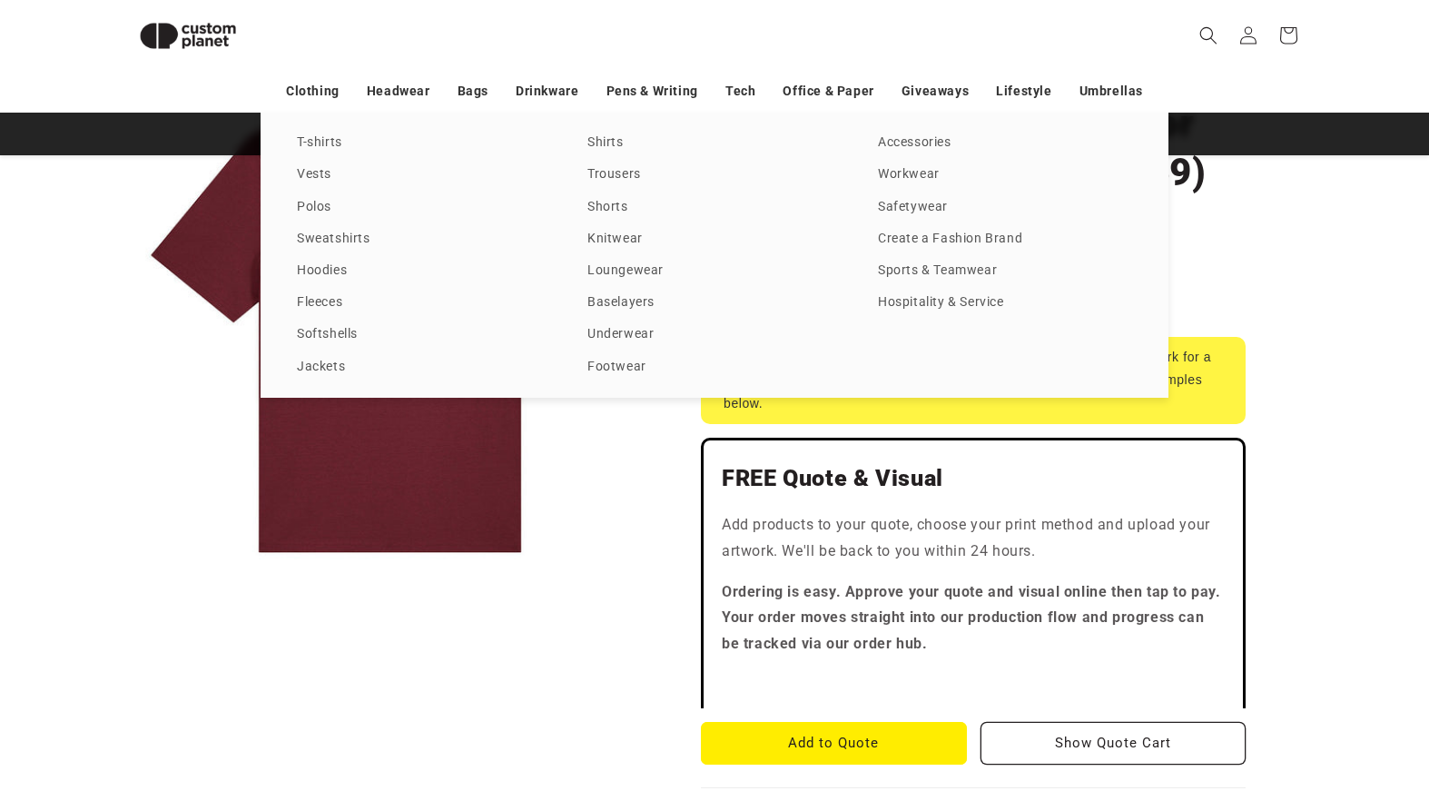
click at [156, 221] on div "T-shirts Vests Polos Sweatshirts Hoodies Fleeces Softshells Jackets Shirts Trou…" at bounding box center [714, 255] width 1429 height 285
click at [1350, 232] on div "T-shirts Vests Polos Sweatshirts Hoodies Fleeces Softshells Jackets Shirts Trou…" at bounding box center [714, 255] width 1429 height 285
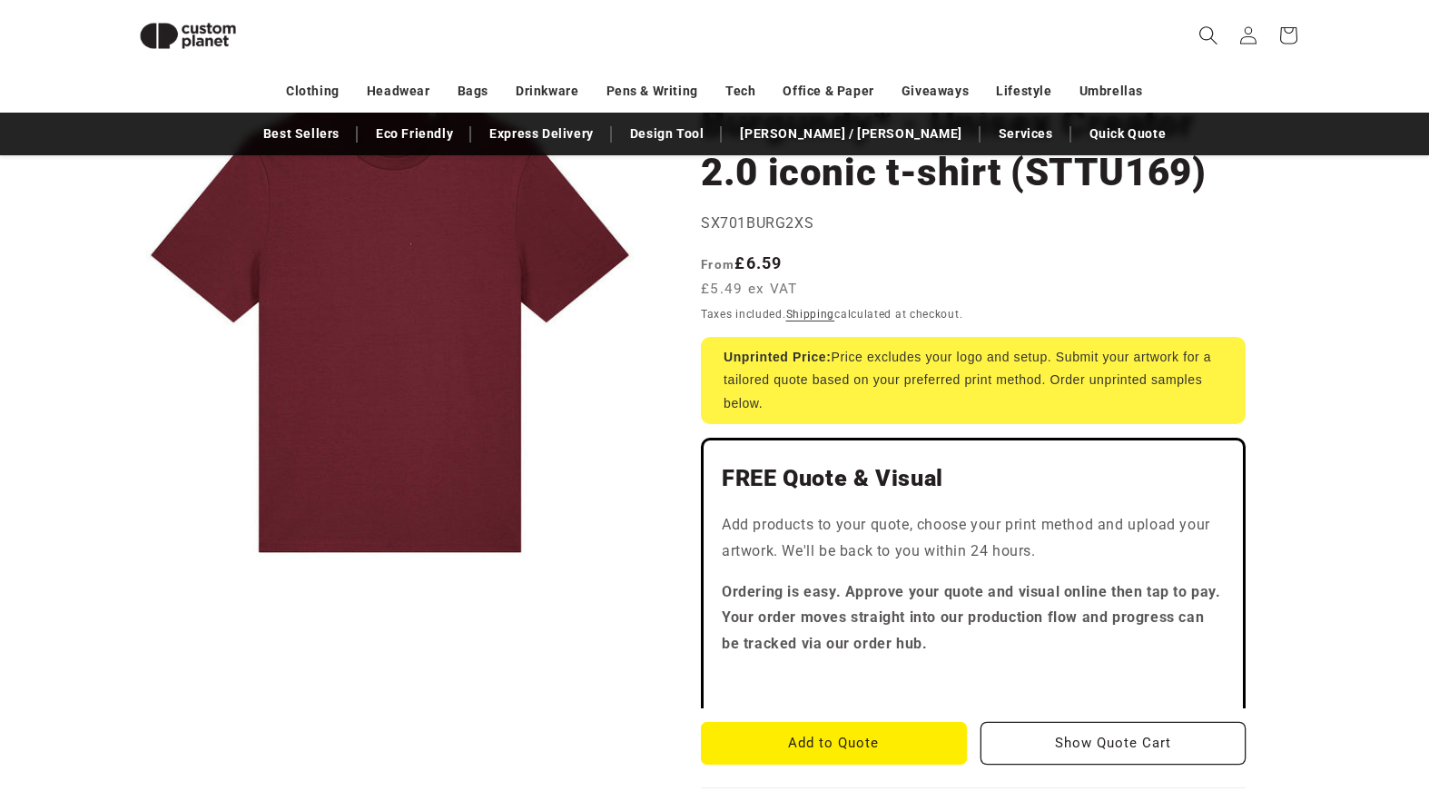
click at [1207, 37] on icon "Search" at bounding box center [1208, 34] width 19 height 19
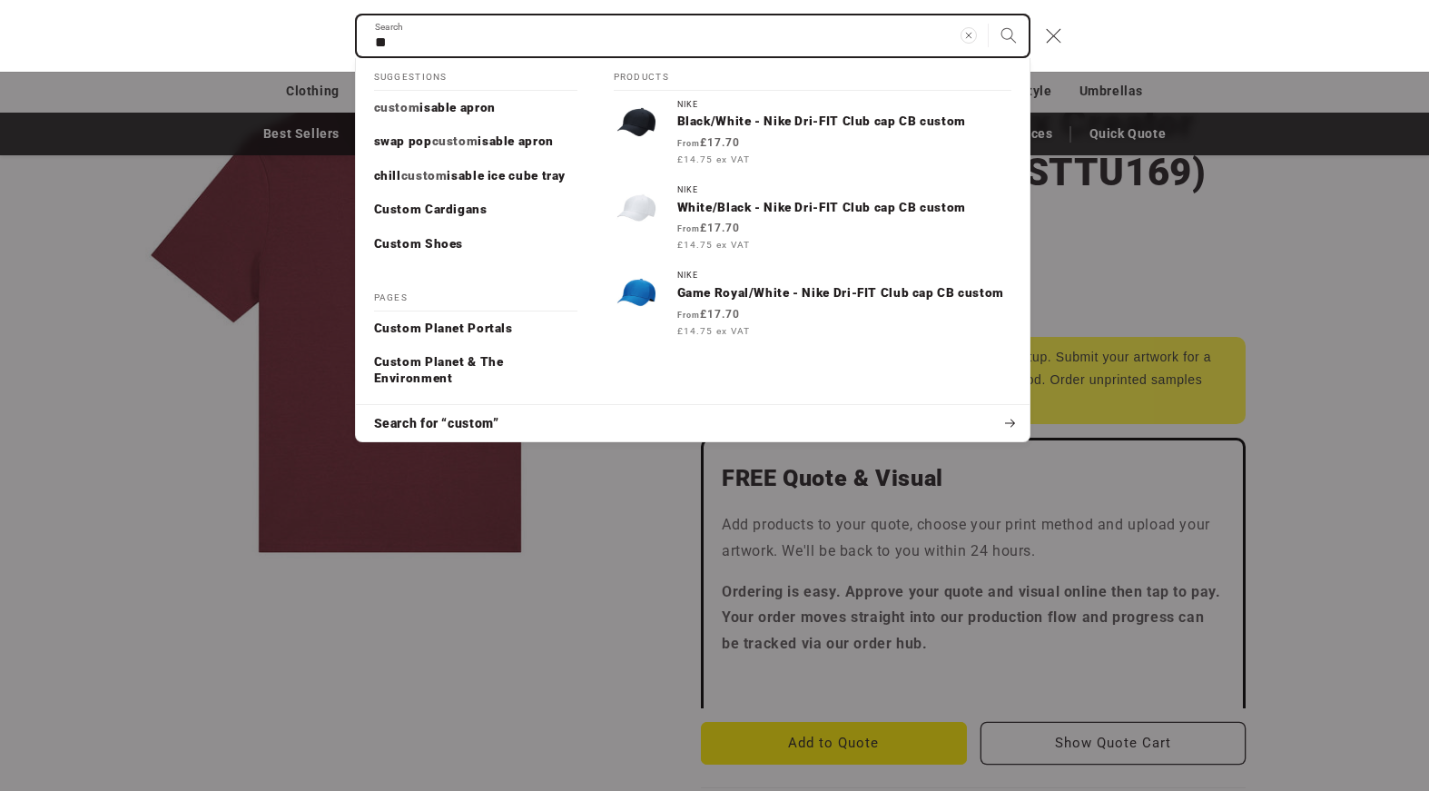
type input "*"
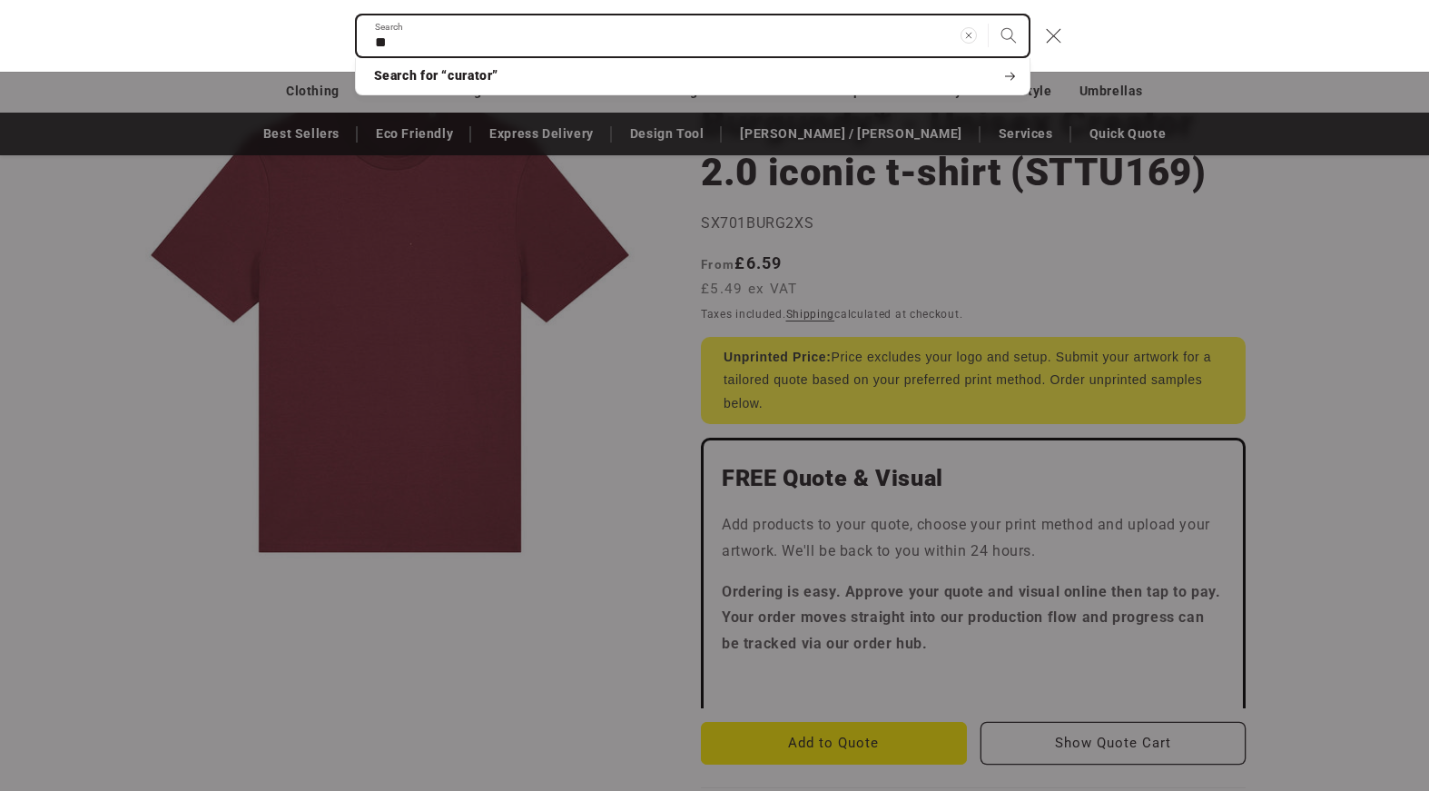
type input "*"
